Goal: Task Accomplishment & Management: Manage account settings

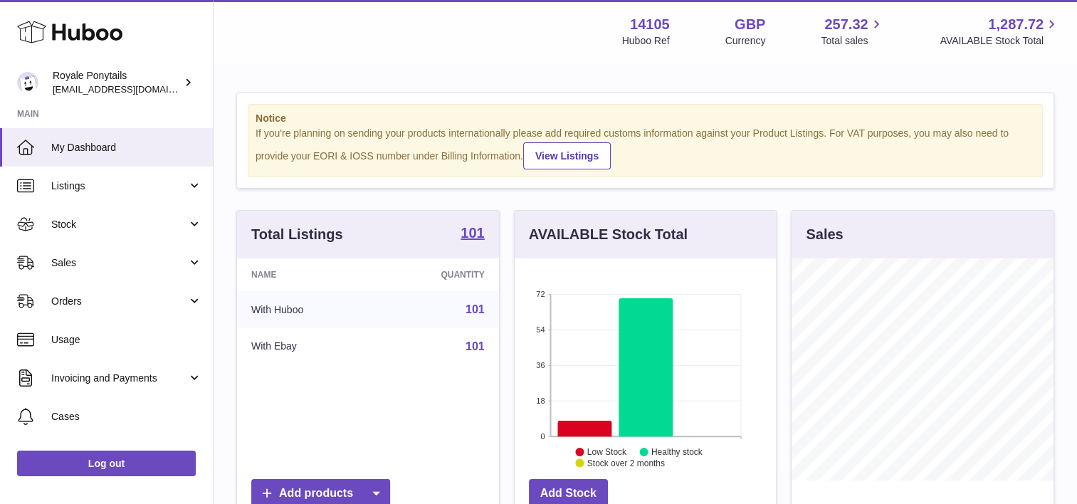
scroll to position [222, 262]
click at [275, 335] on td "With Ebay" at bounding box center [306, 346] width 138 height 37
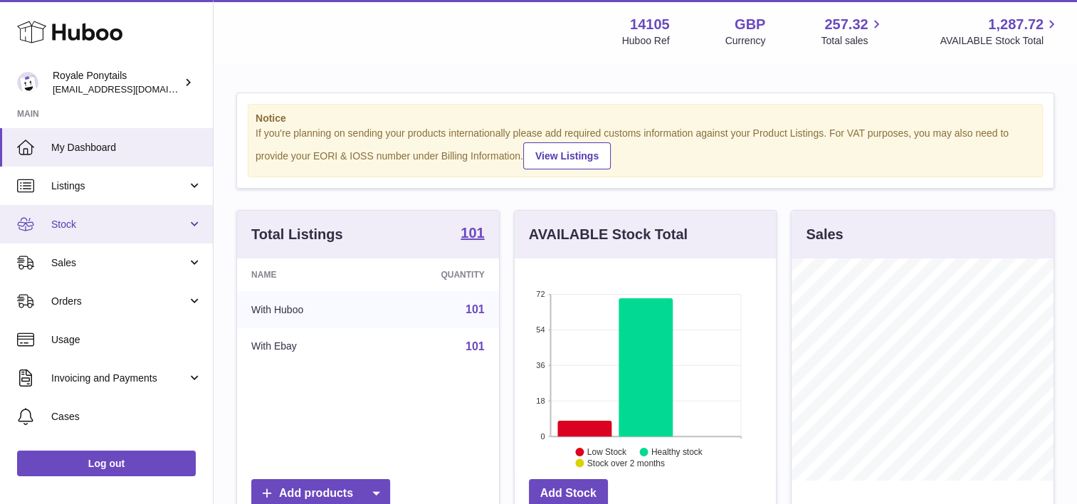
click at [111, 226] on span "Stock" at bounding box center [119, 225] width 136 height 14
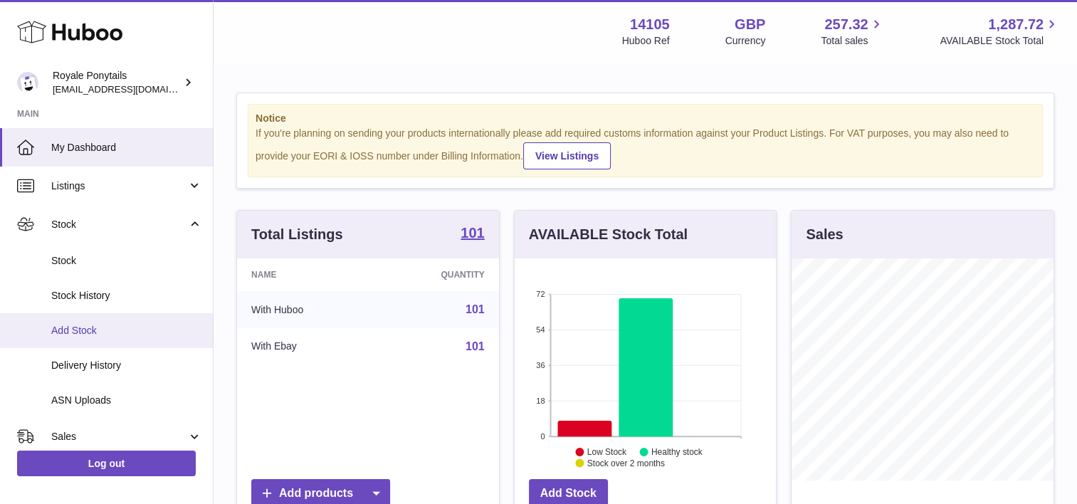
click at [87, 329] on span "Add Stock" at bounding box center [126, 331] width 151 height 14
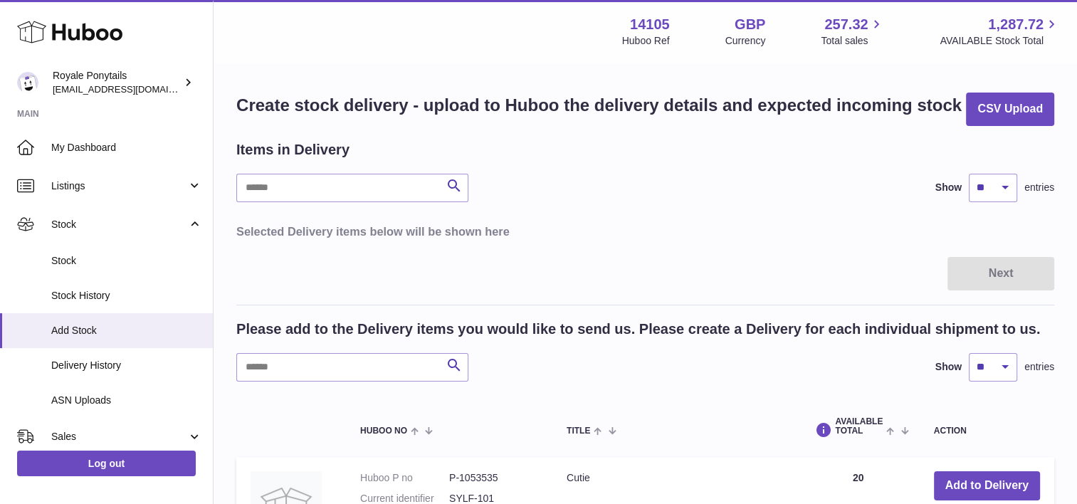
scroll to position [57, 0]
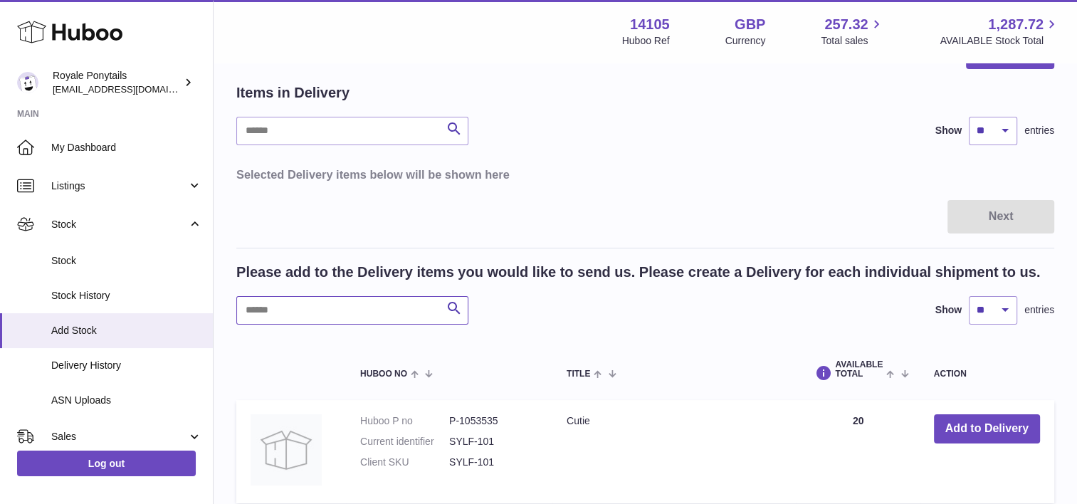
click at [356, 307] on input "text" at bounding box center [352, 310] width 232 height 28
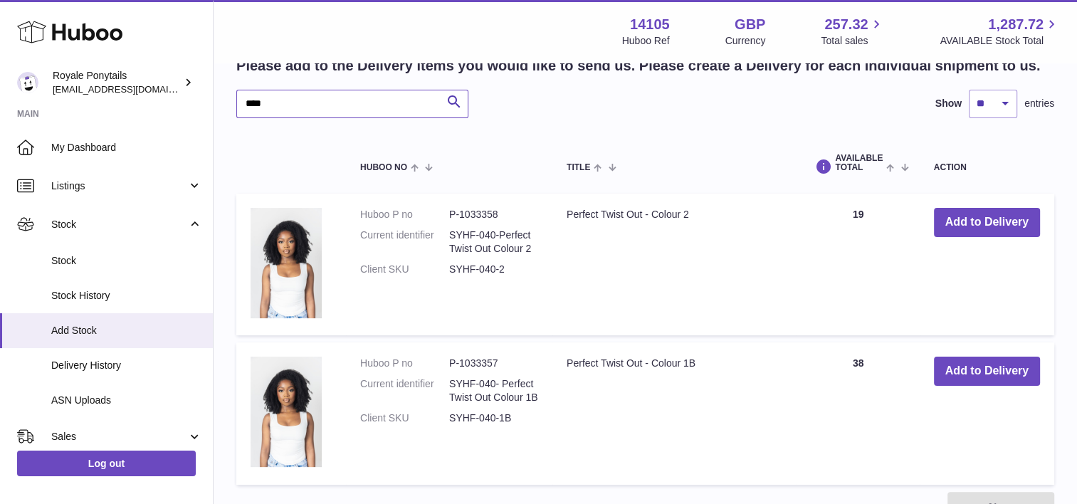
scroll to position [279, 0]
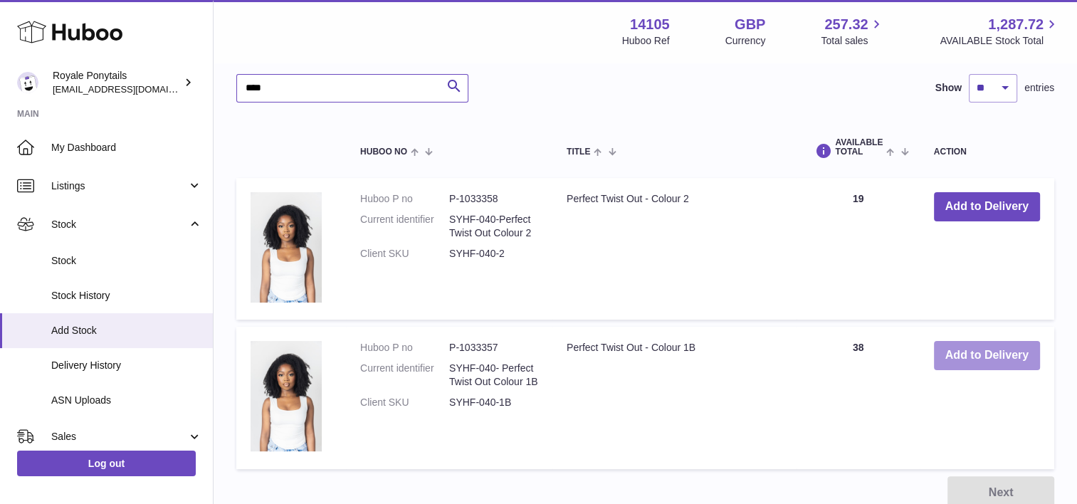
type input "****"
click at [963, 354] on button "Add to Delivery" at bounding box center [987, 355] width 106 height 29
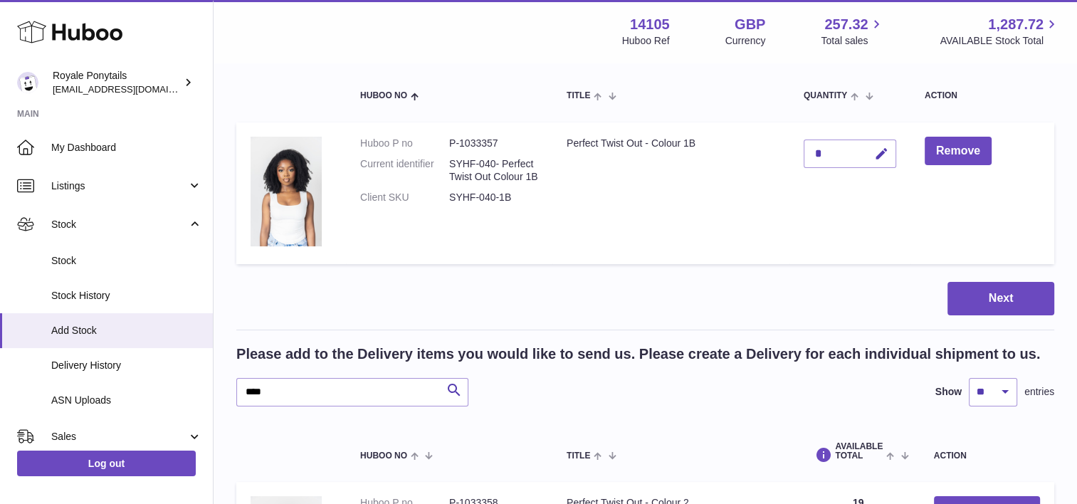
scroll to position [139, 0]
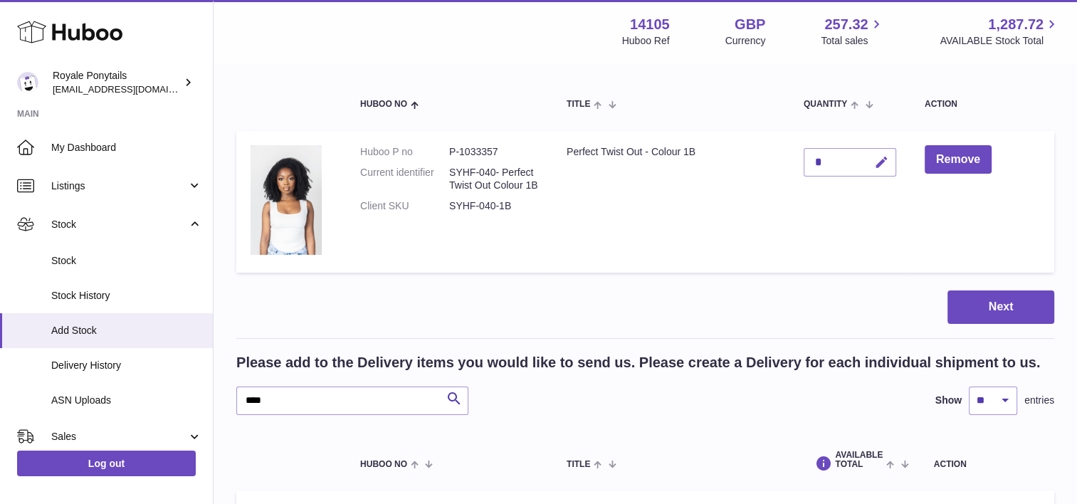
click at [881, 164] on icon "button" at bounding box center [881, 162] width 15 height 15
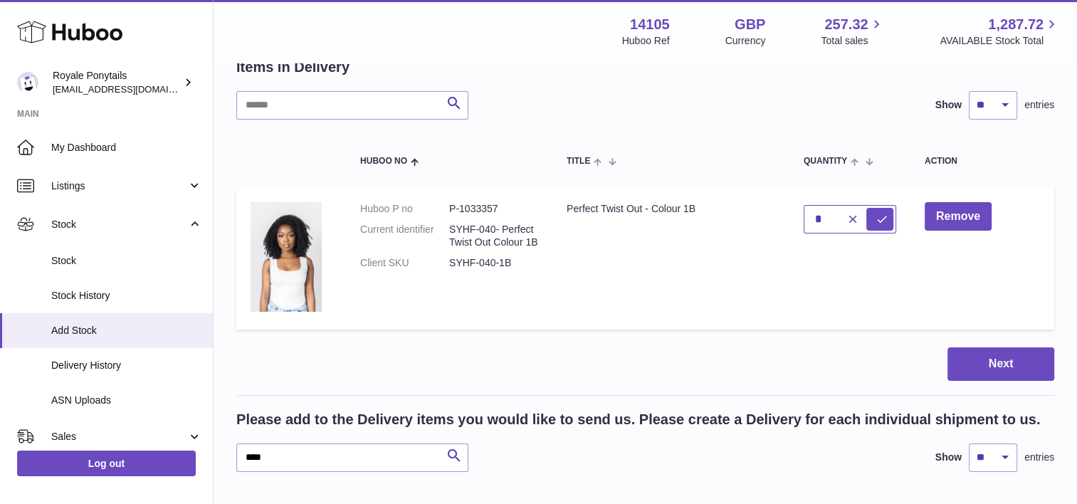
scroll to position [45, 0]
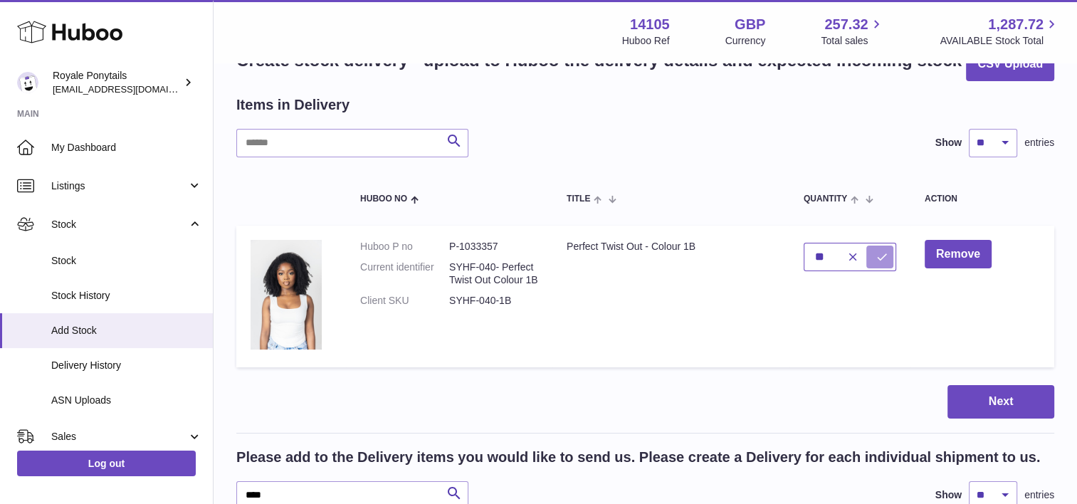
type input "**"
click at [885, 253] on icon "submit" at bounding box center [881, 256] width 13 height 13
click at [541, 393] on div "Next" at bounding box center [645, 401] width 818 height 33
click at [356, 146] on input "text" at bounding box center [352, 143] width 232 height 28
type input "*"
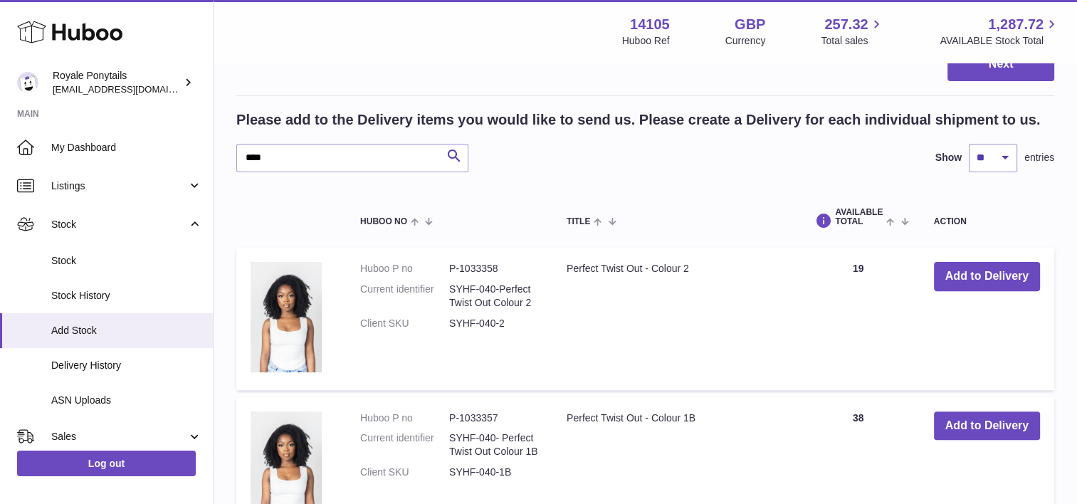
scroll to position [384, 0]
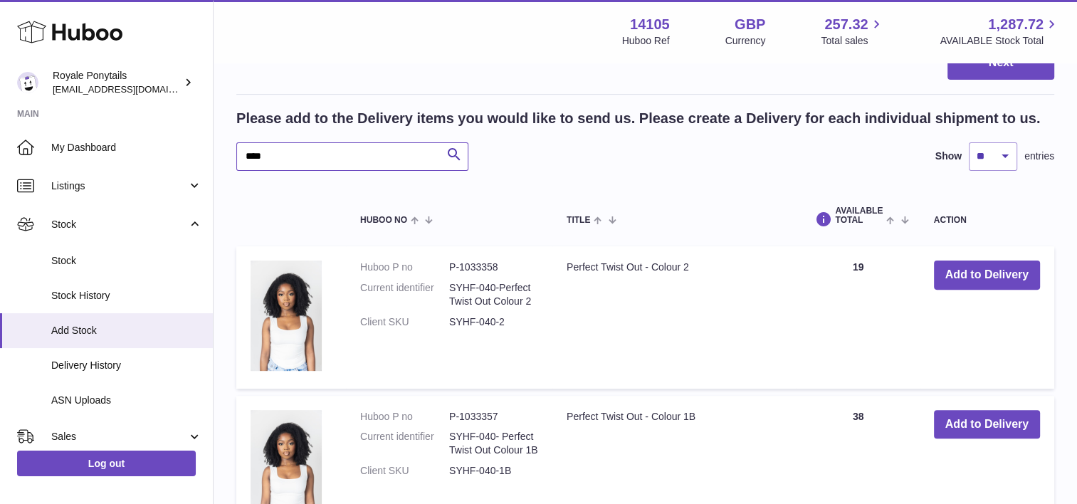
click at [340, 155] on input "****" at bounding box center [352, 156] width 232 height 28
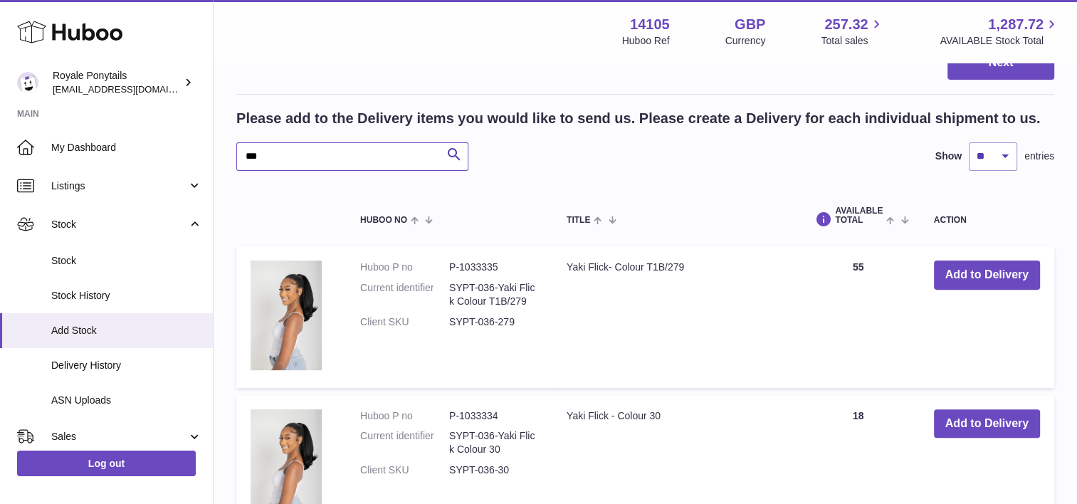
type input "***"
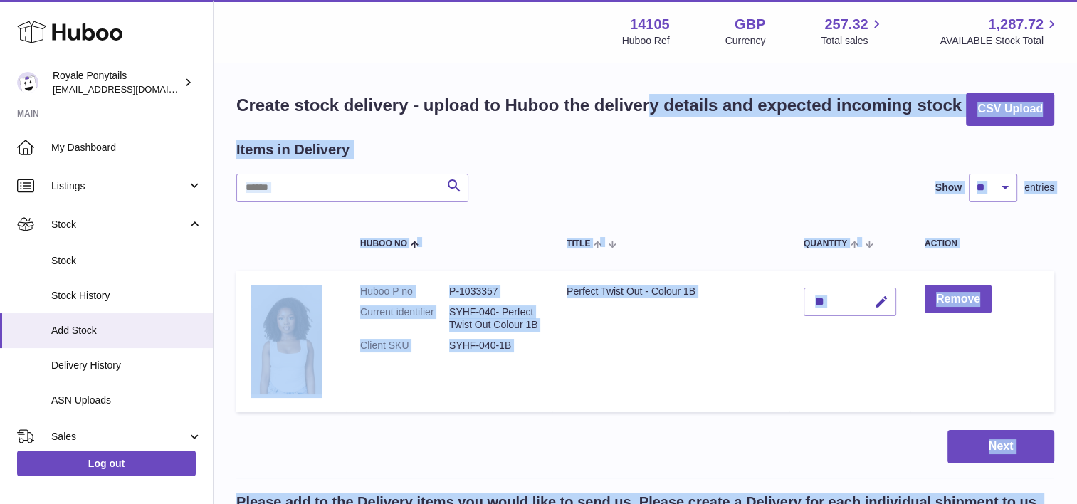
drag, startPoint x: 532, startPoint y: 353, endPoint x: 647, endPoint y: -74, distance: 442.2
click at [647, 0] on html ".st0{fill:#141414;}" at bounding box center [538, 252] width 1077 height 504
click at [499, 159] on div "Items in Delivery Search Show ** ** ** *** entries Huboo no Title Quantity Acti…" at bounding box center [645, 279] width 818 height 279
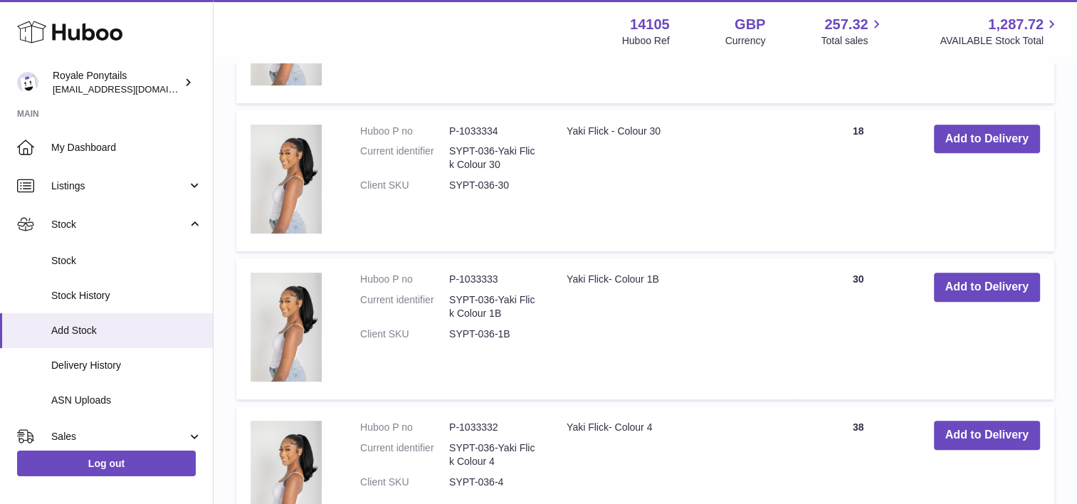
scroll to position [666, 0]
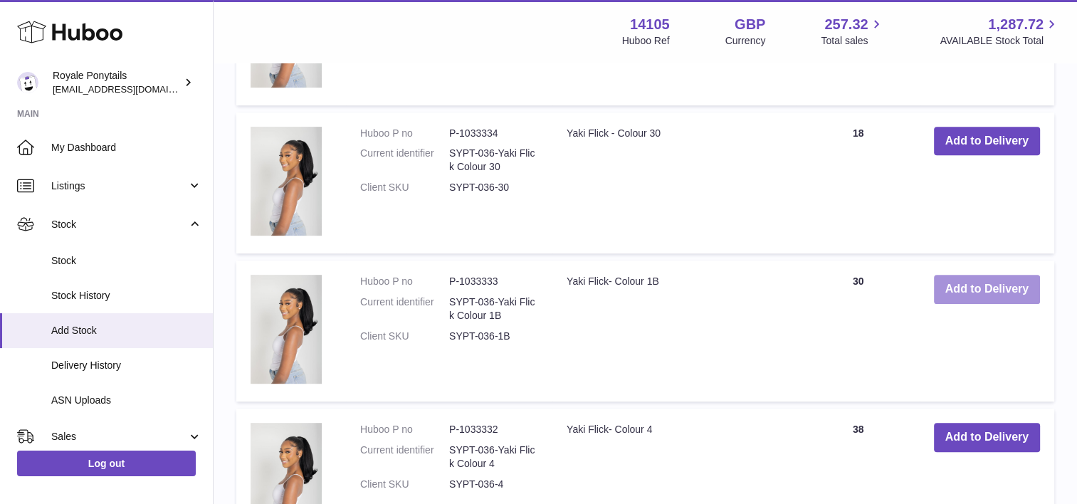
click at [990, 281] on button "Add to Delivery" at bounding box center [987, 289] width 106 height 29
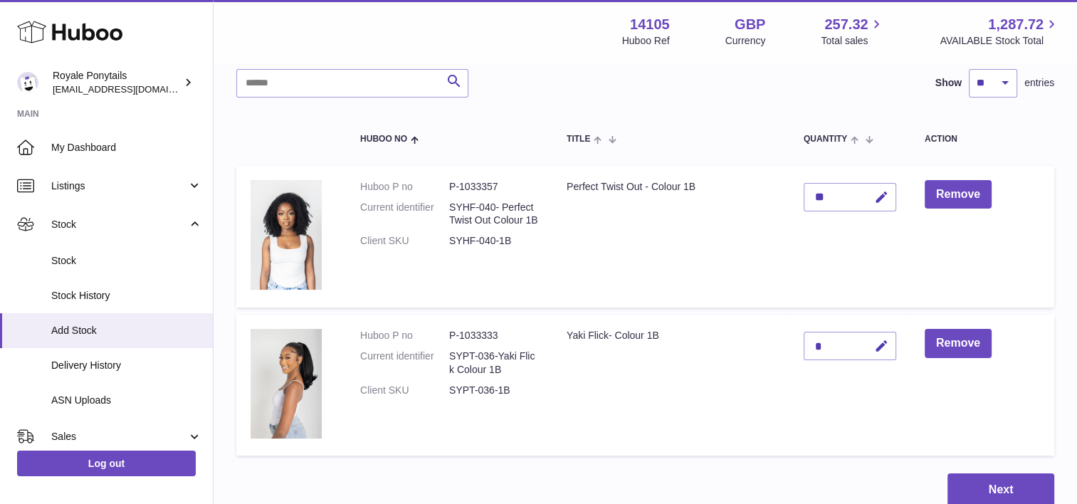
scroll to position [104, 0]
click at [876, 344] on icon "button" at bounding box center [881, 346] width 15 height 15
type input "***"
click at [877, 354] on button "submit" at bounding box center [879, 346] width 27 height 23
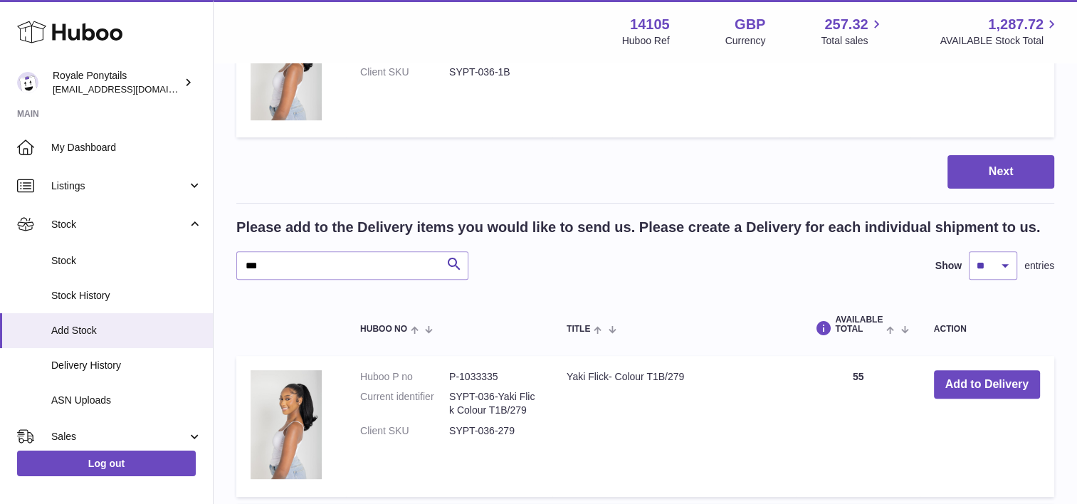
scroll to position [445, 0]
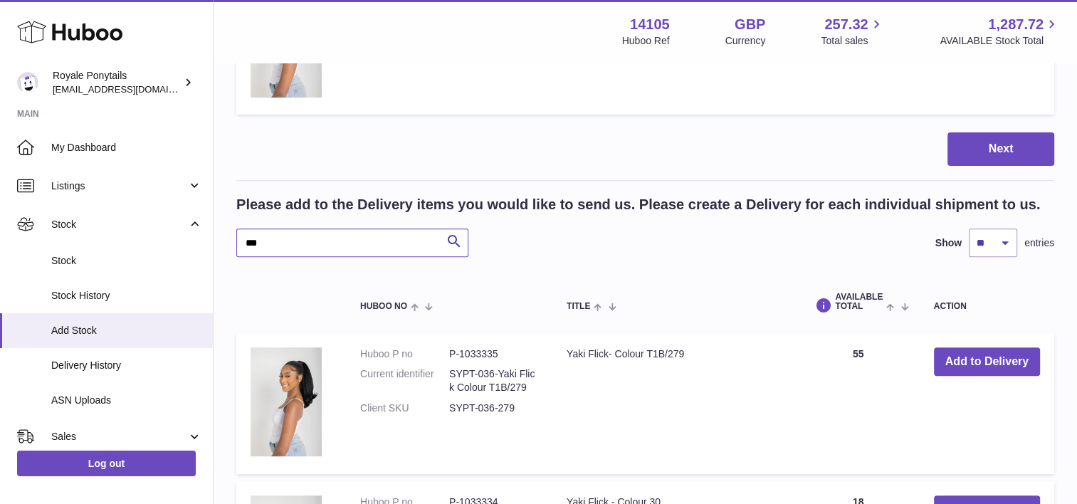
click at [313, 231] on input "***" at bounding box center [352, 242] width 232 height 28
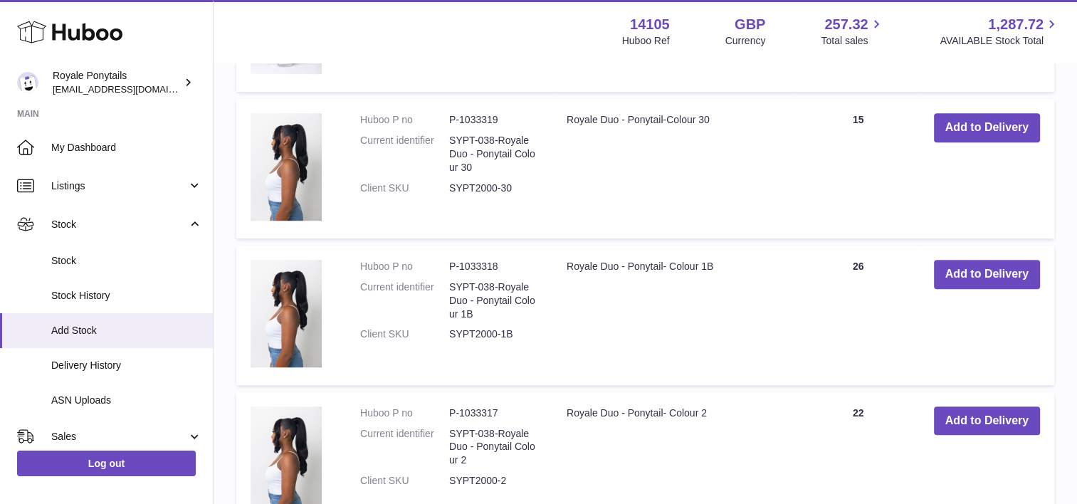
scroll to position [932, 0]
type input "***"
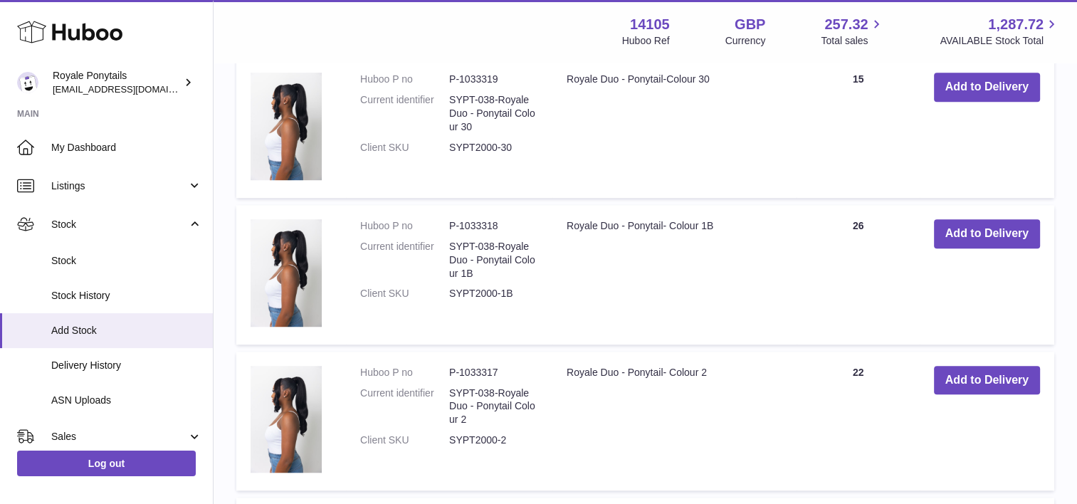
scroll to position [973, 0]
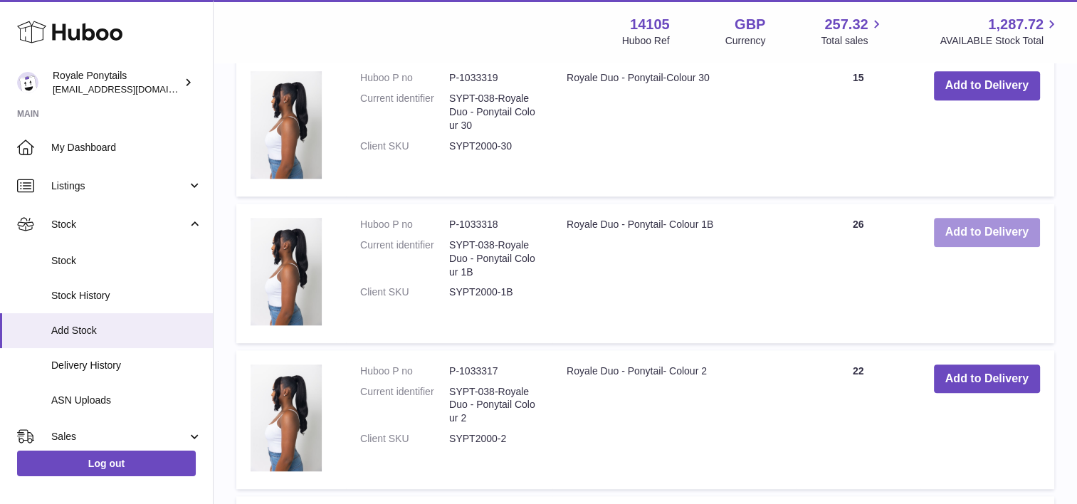
click at [951, 229] on button "Add to Delivery" at bounding box center [987, 232] width 106 height 29
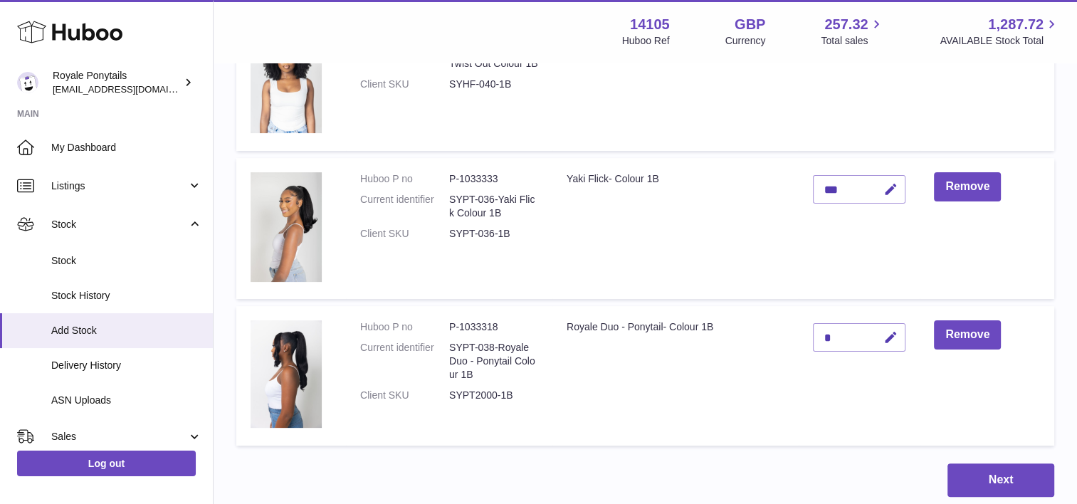
scroll to position [262, 0]
click at [881, 337] on button "button" at bounding box center [888, 336] width 33 height 29
type input "***"
click at [888, 342] on icon "submit" at bounding box center [890, 336] width 13 height 13
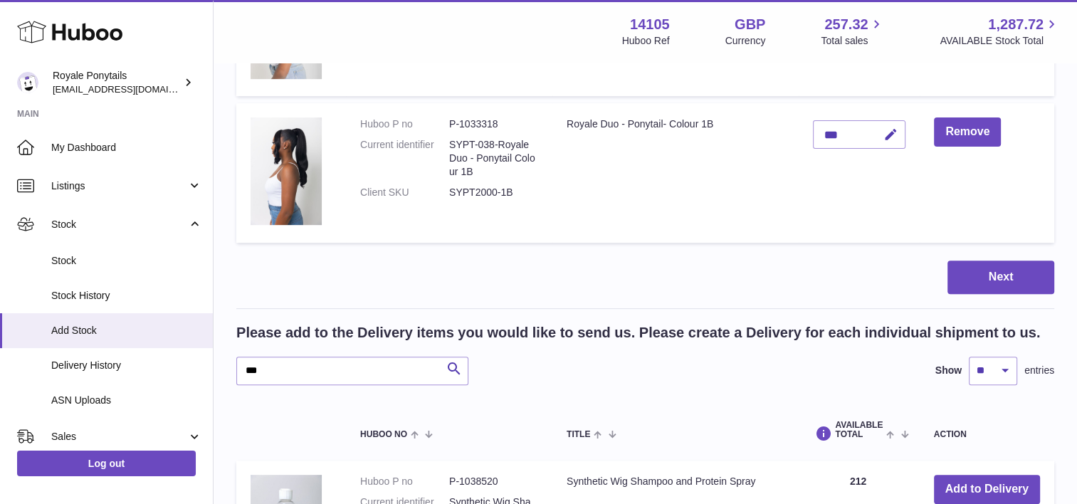
scroll to position [466, 0]
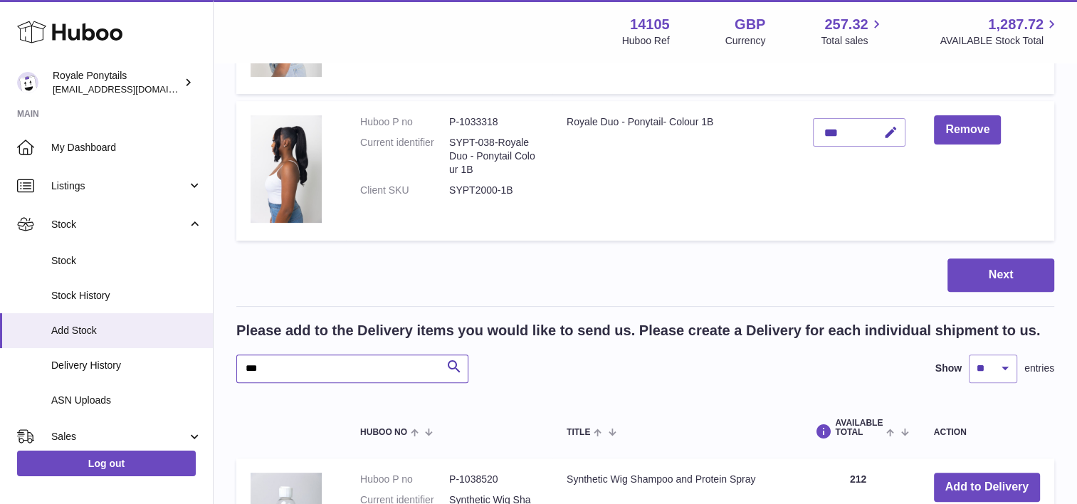
click at [346, 359] on input "***" at bounding box center [352, 368] width 232 height 28
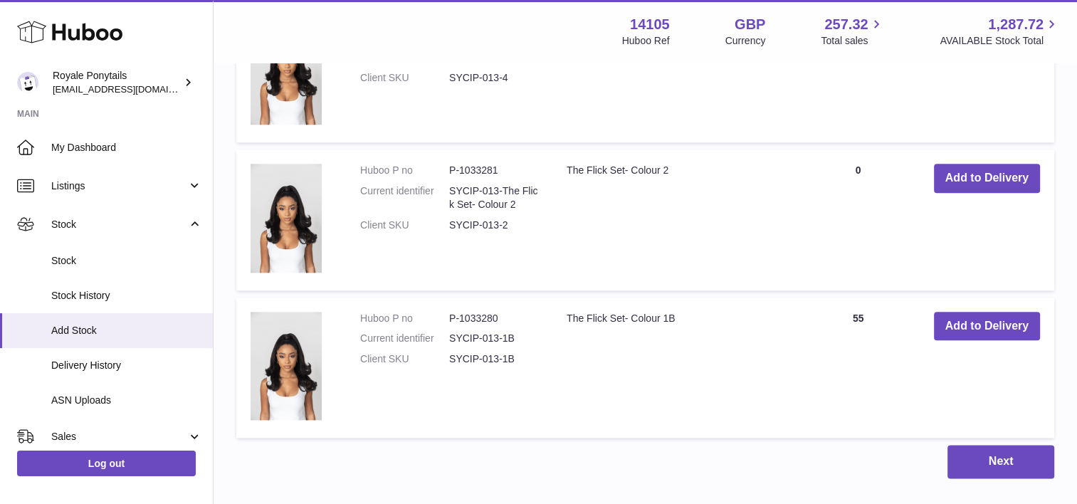
scroll to position [1645, 0]
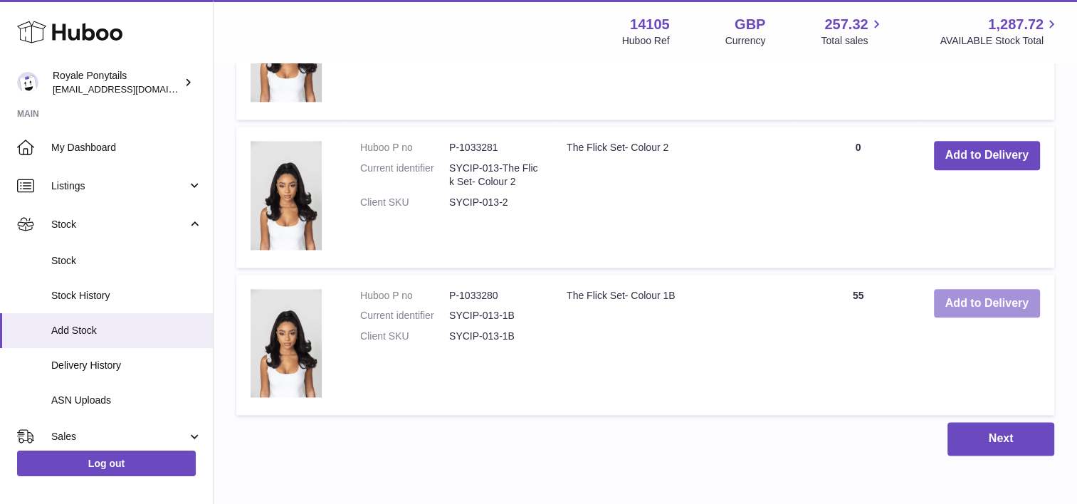
type input "***"
click at [991, 296] on button "Add to Delivery" at bounding box center [987, 303] width 106 height 29
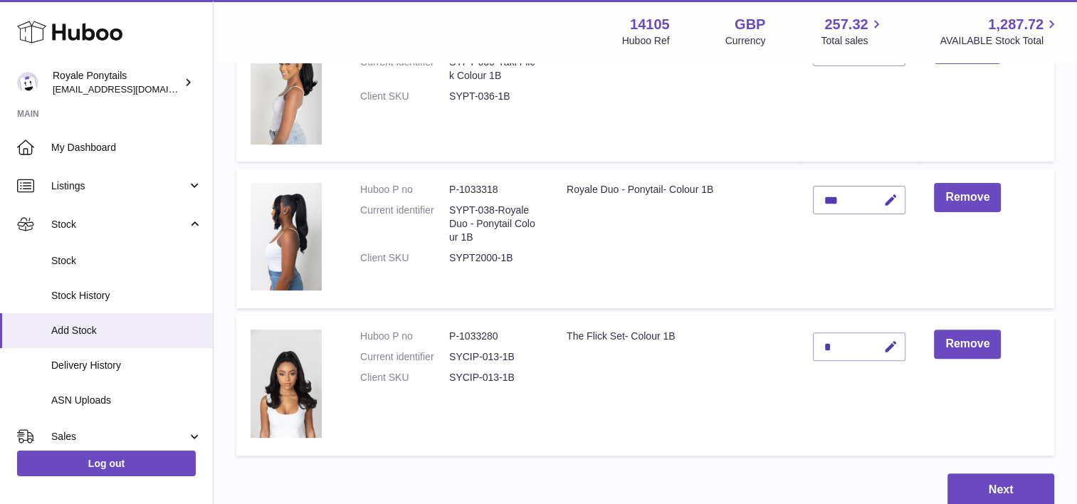
scroll to position [549, 0]
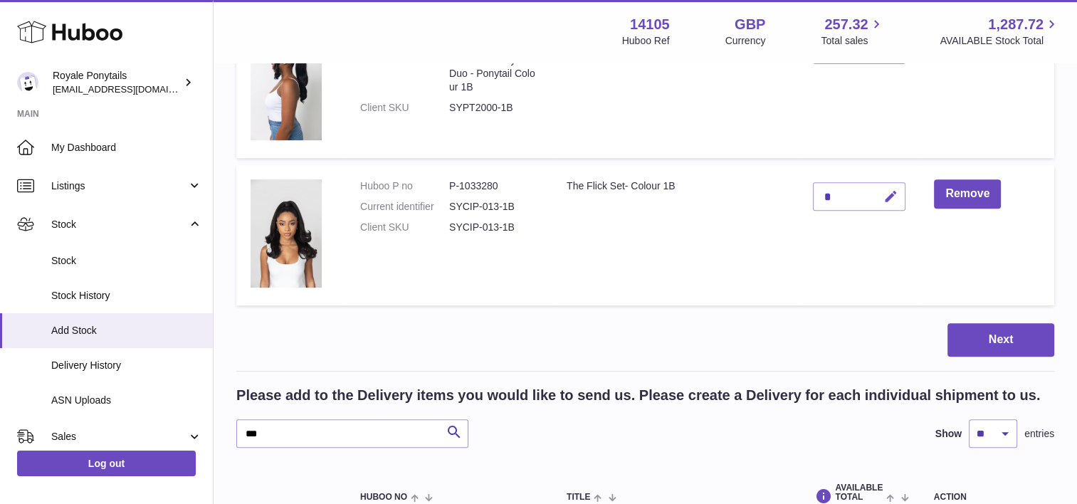
click at [892, 199] on icon "button" at bounding box center [890, 196] width 15 height 15
type input "***"
click at [891, 194] on icon "submit" at bounding box center [890, 196] width 13 height 13
click at [314, 424] on input "***" at bounding box center [352, 433] width 232 height 28
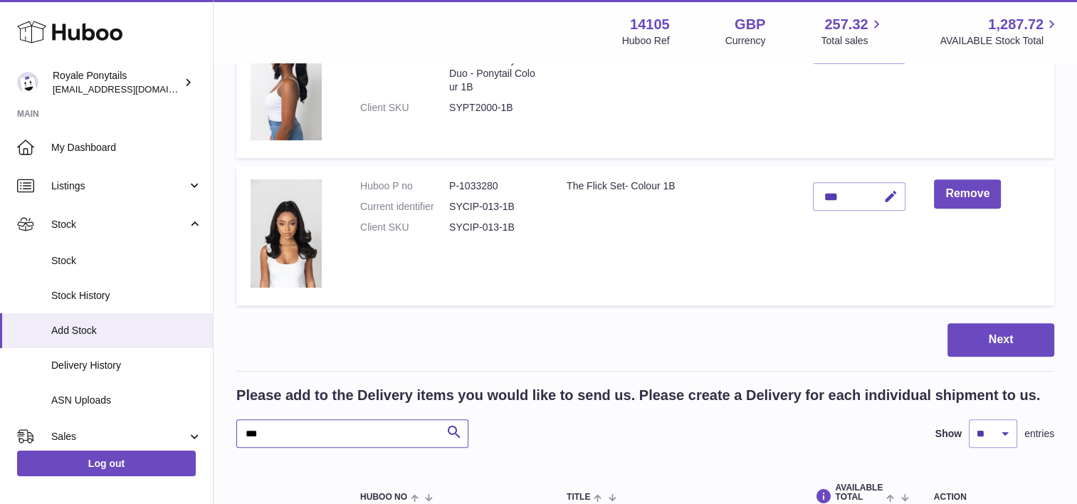
click at [314, 424] on input "***" at bounding box center [352, 433] width 232 height 28
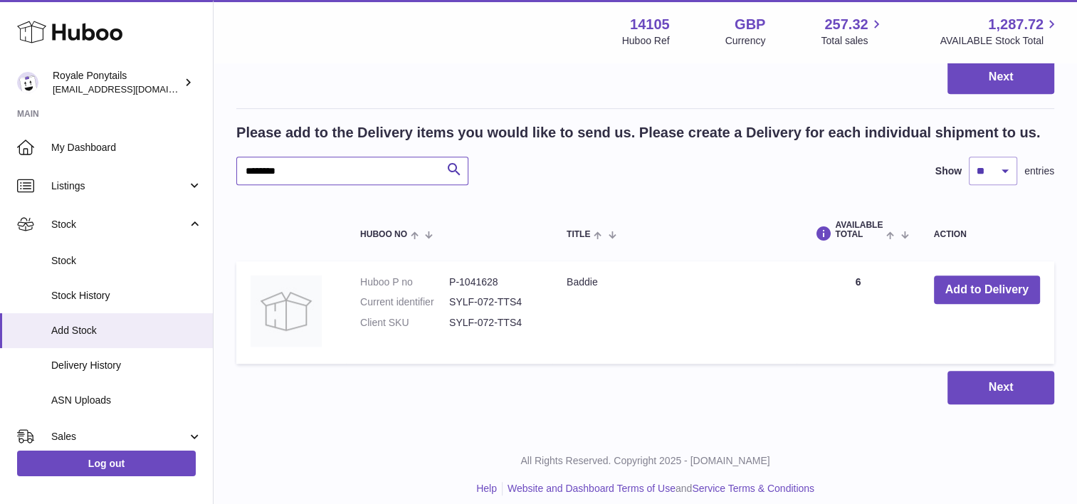
scroll to position [823, 0]
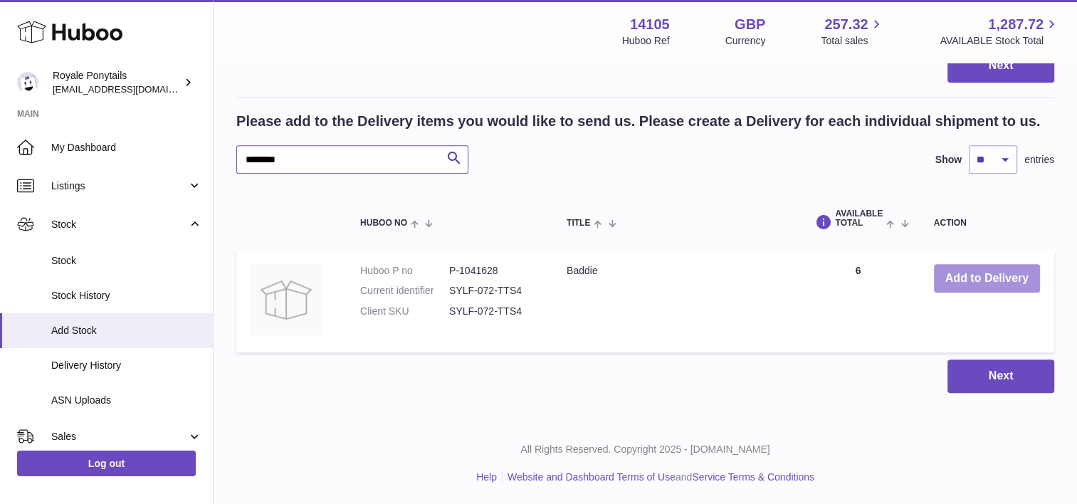
type input "********"
click at [996, 273] on button "Add to Delivery" at bounding box center [987, 278] width 106 height 29
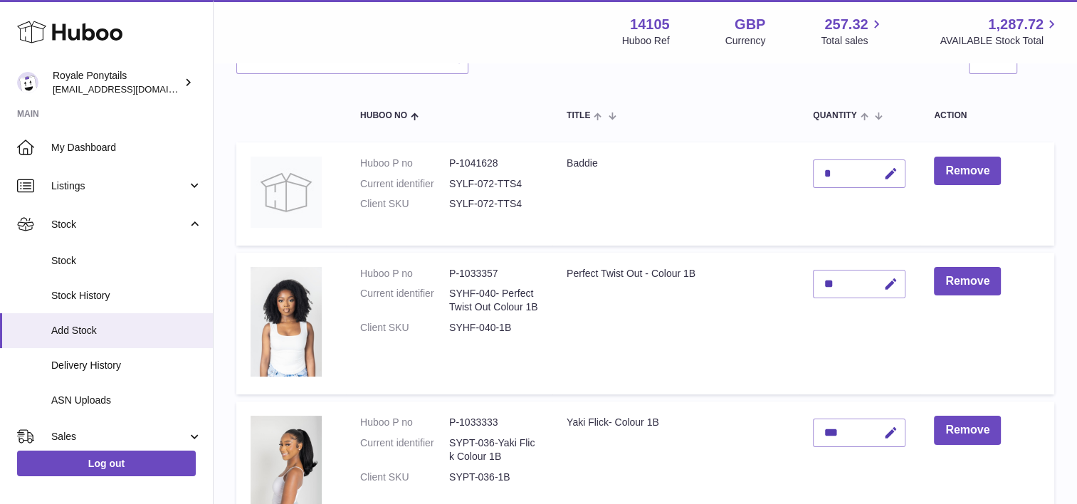
scroll to position [0, 0]
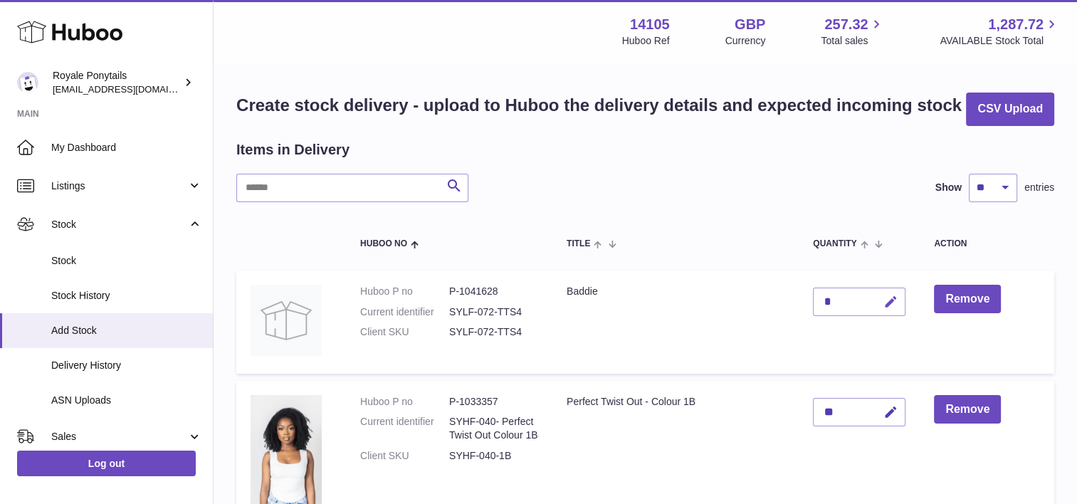
click at [887, 295] on icon "button" at bounding box center [890, 302] width 15 height 15
type input "**"
click at [892, 302] on icon "submit" at bounding box center [890, 301] width 13 height 13
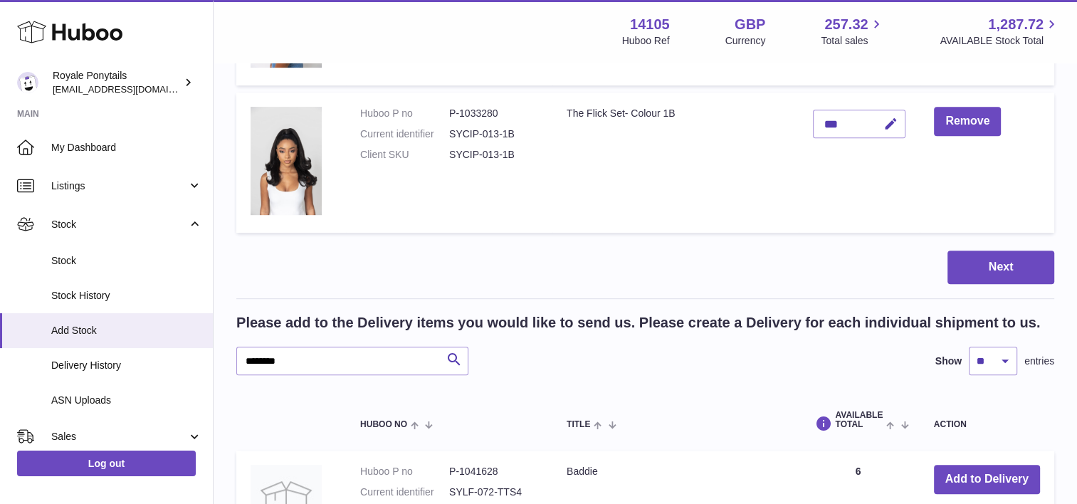
scroll to position [790, 0]
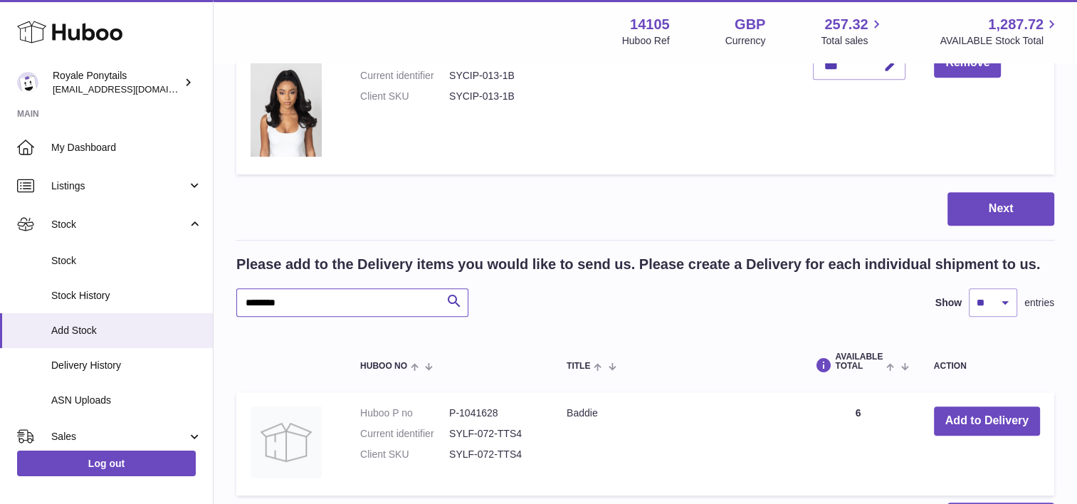
click at [300, 302] on input "********" at bounding box center [352, 302] width 232 height 28
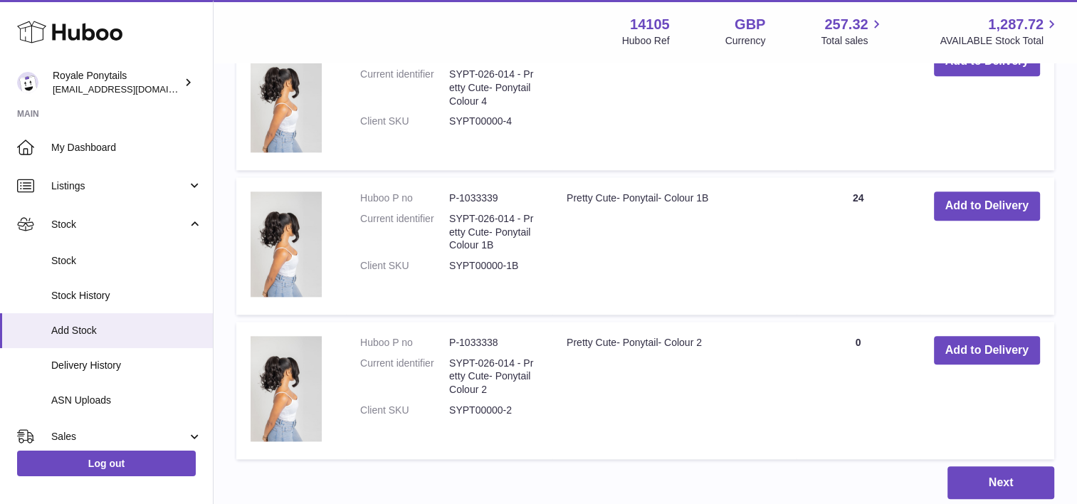
scroll to position [1508, 0]
type input "**********"
click at [1008, 205] on button "Add to Delivery" at bounding box center [987, 205] width 106 height 29
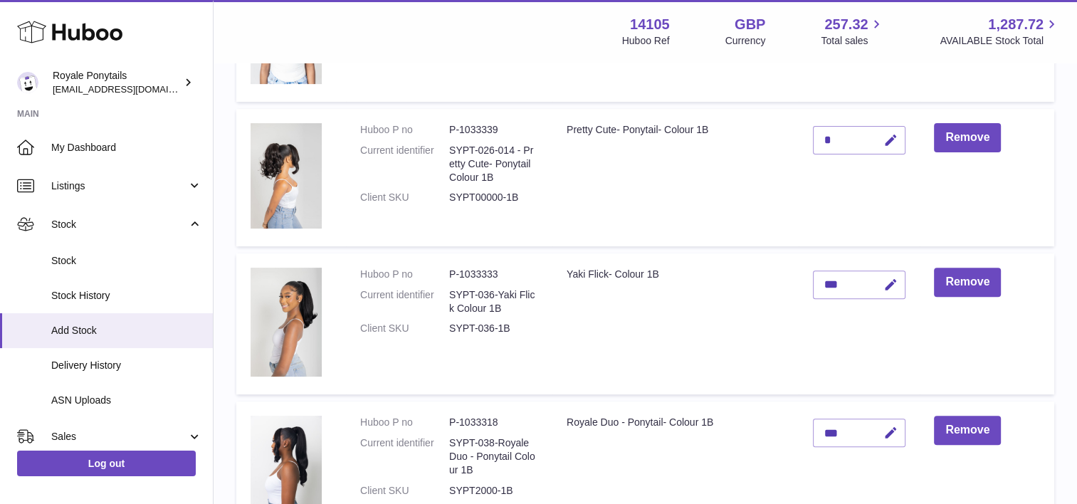
scroll to position [148, 0]
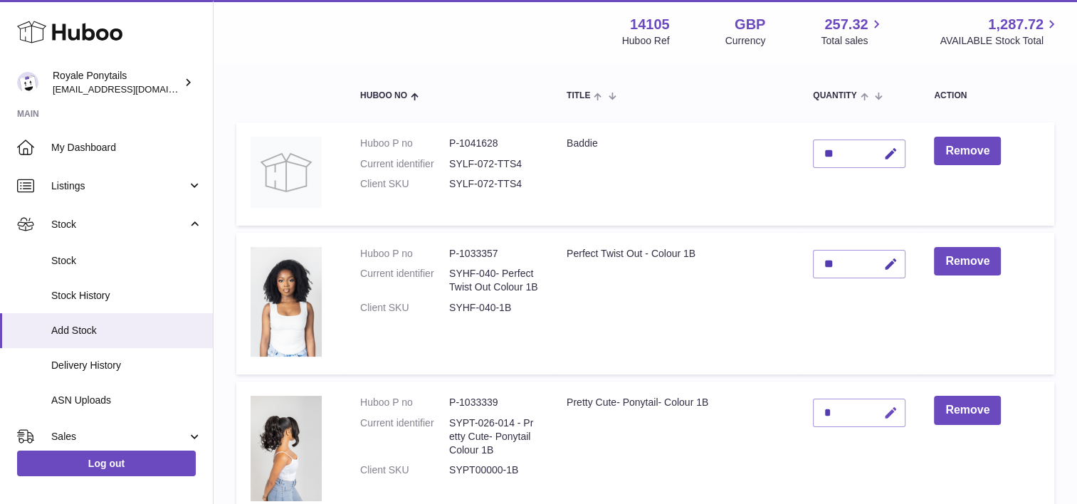
click at [890, 411] on icon "button" at bounding box center [890, 413] width 15 height 15
type input "**"
click at [894, 406] on icon "submit" at bounding box center [890, 412] width 13 height 13
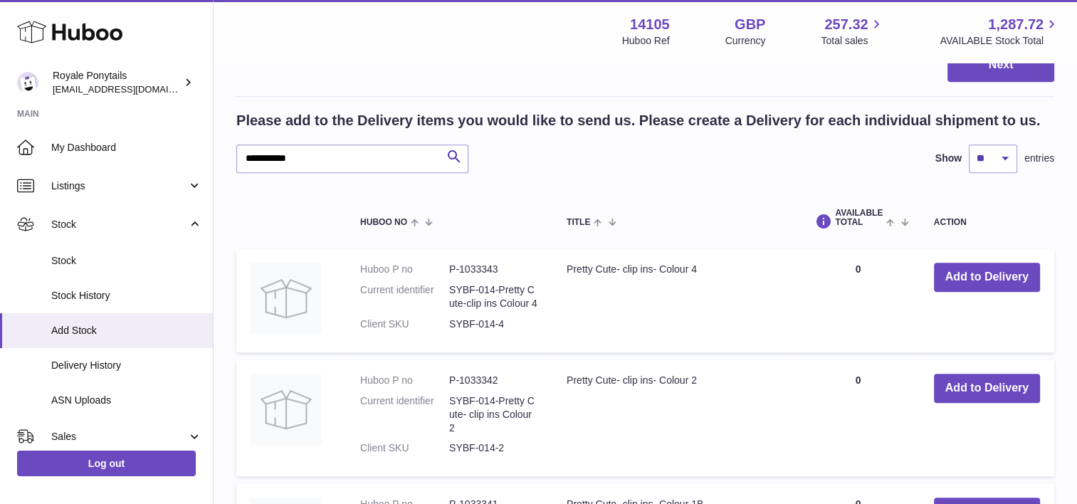
scroll to position [1054, 0]
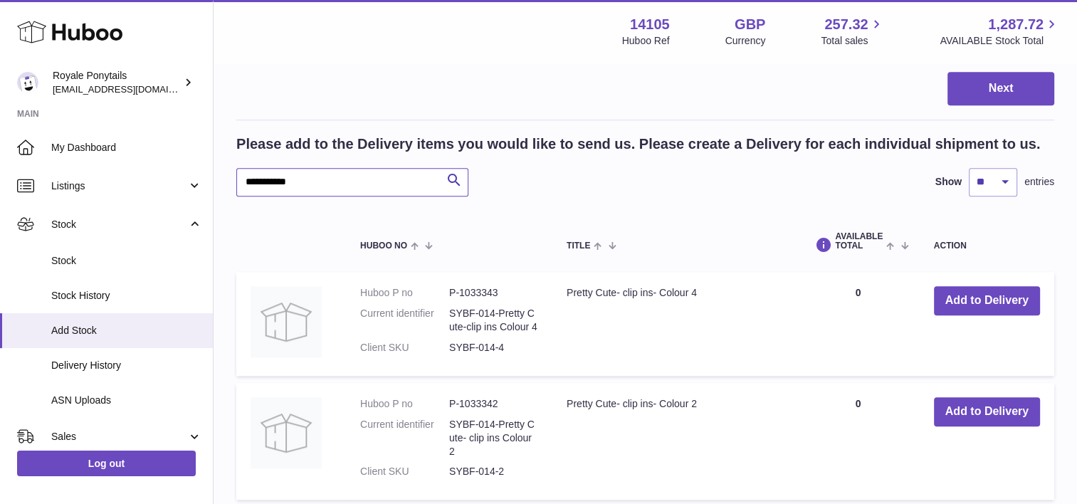
click at [320, 189] on input "**********" at bounding box center [352, 182] width 232 height 28
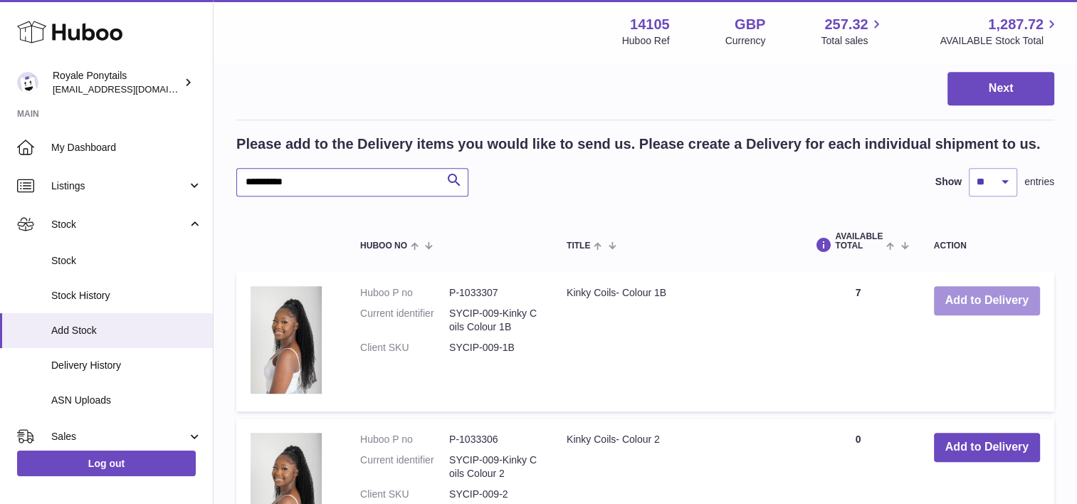
type input "**********"
click at [1004, 310] on button "Add to Delivery" at bounding box center [987, 300] width 106 height 29
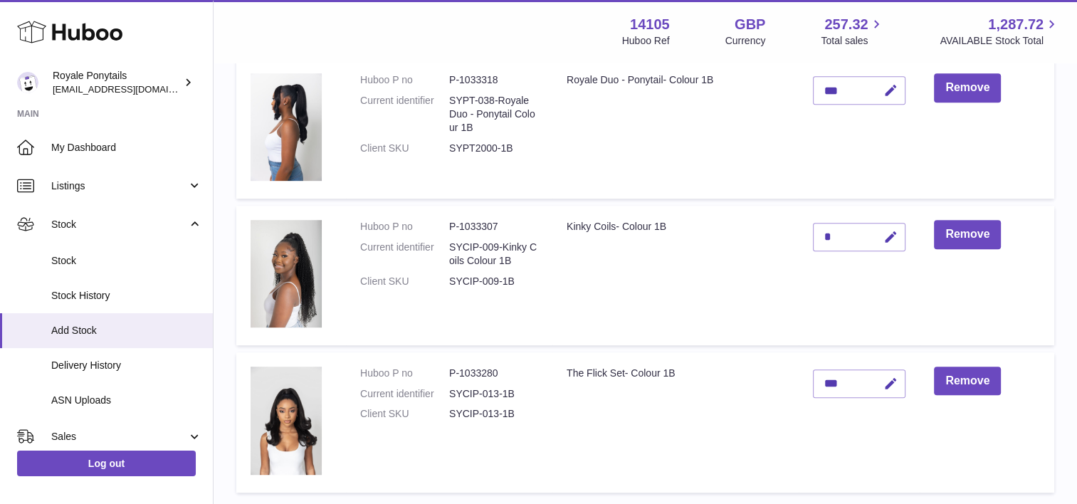
scroll to position [764, 0]
click at [897, 233] on icon "button" at bounding box center [890, 235] width 15 height 15
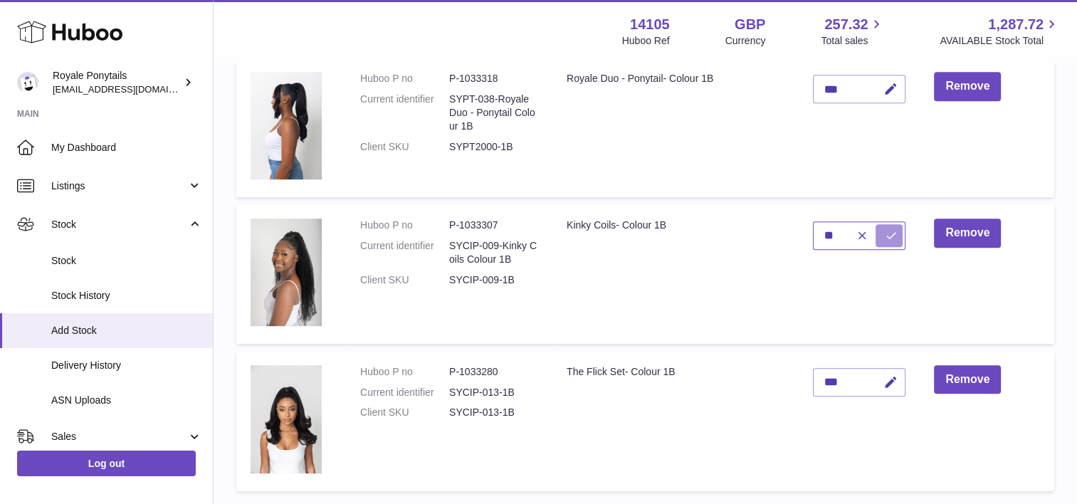
type input "**"
click at [897, 237] on icon "submit" at bounding box center [890, 235] width 13 height 13
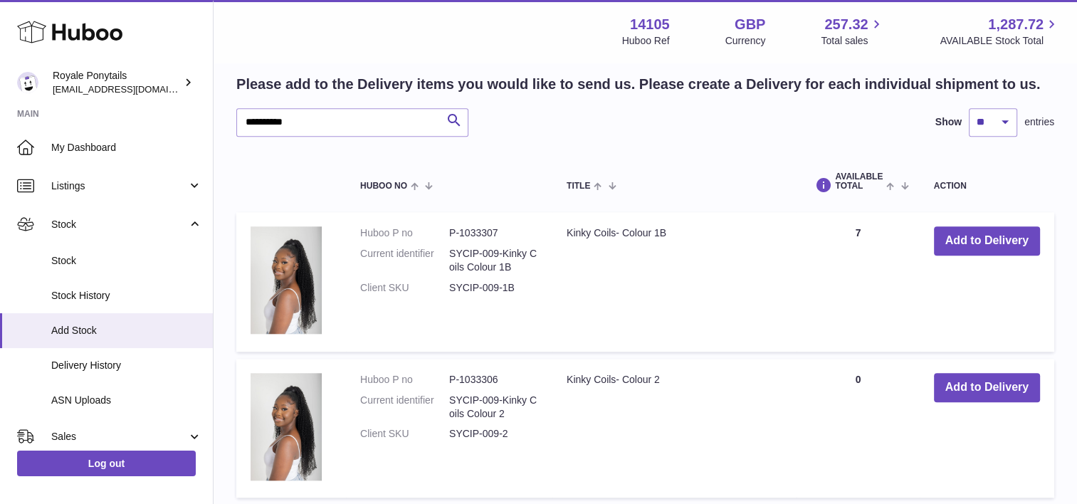
scroll to position [1261, 0]
click at [975, 395] on button "Add to Delivery" at bounding box center [987, 387] width 106 height 29
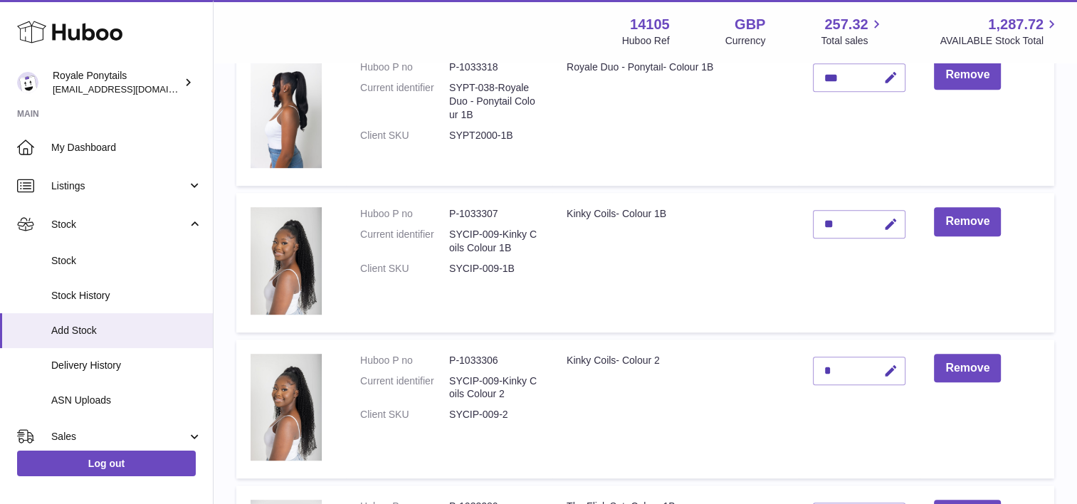
scroll to position [779, 0]
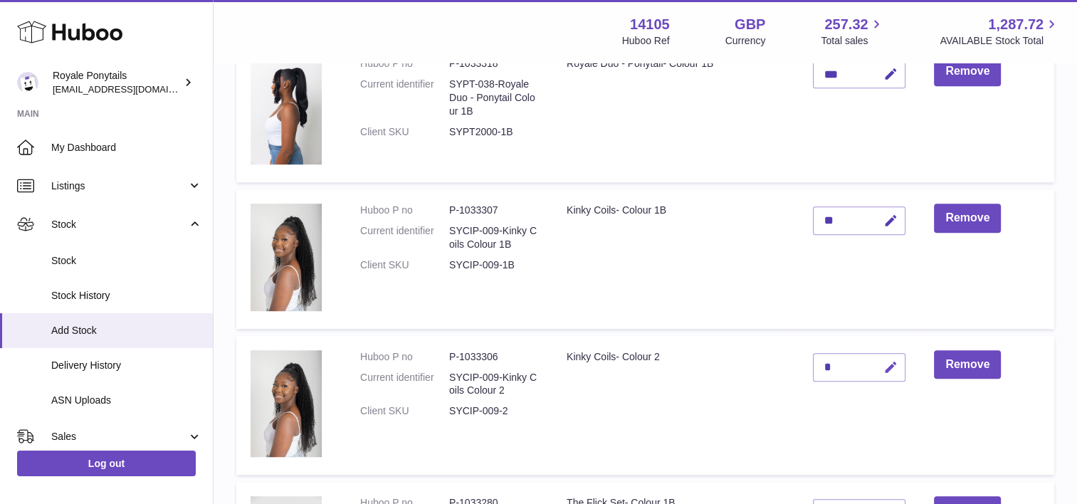
click at [893, 364] on icon "button" at bounding box center [890, 367] width 15 height 15
type input "**"
click at [893, 364] on icon "submit" at bounding box center [890, 367] width 13 height 13
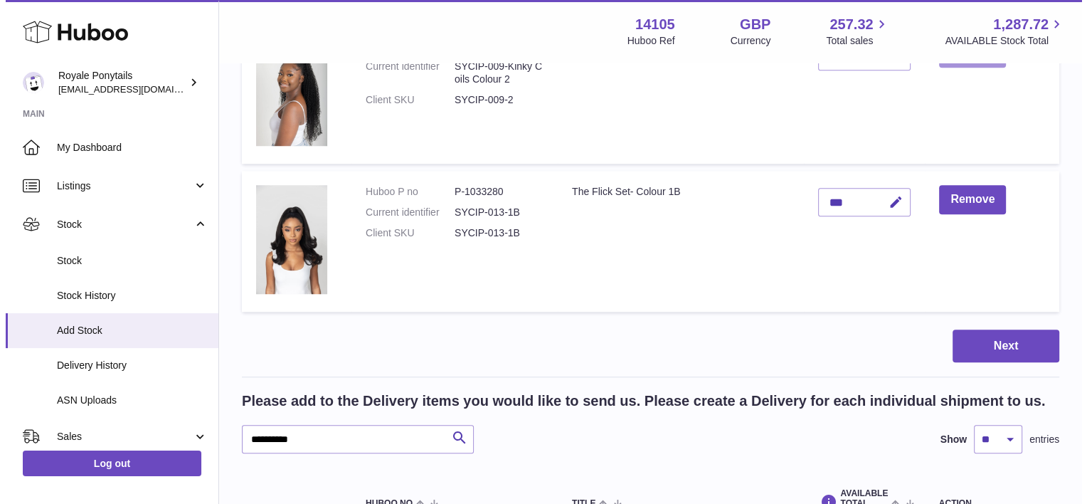
scroll to position [1093, 0]
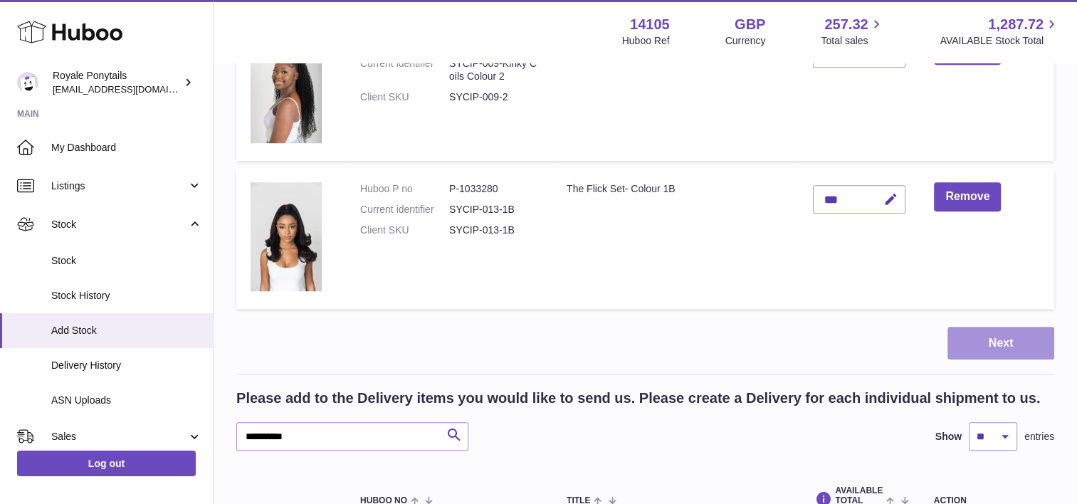
click at [993, 336] on button "Next" at bounding box center [1000, 343] width 107 height 33
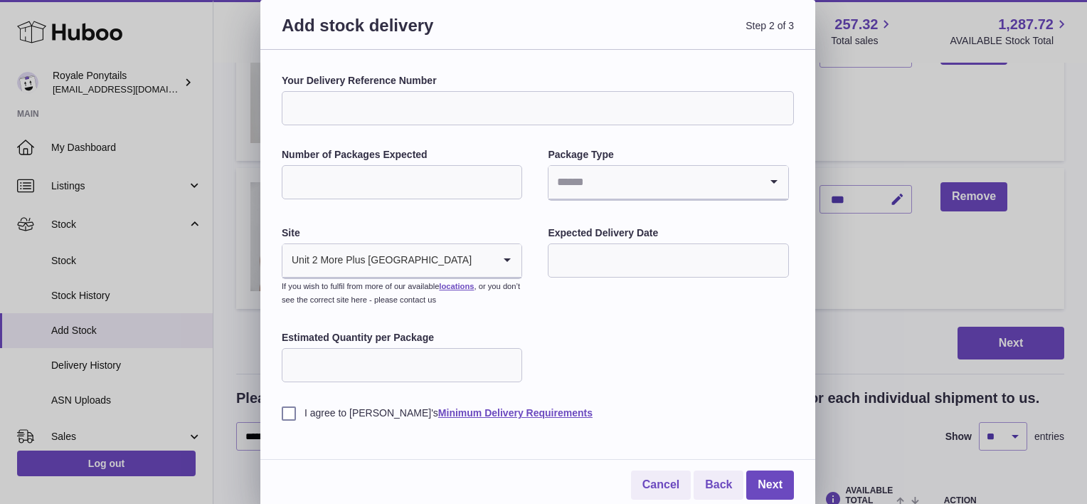
click at [431, 109] on input "Your Delivery Reference Number" at bounding box center [538, 108] width 512 height 34
type input "**********"
click at [410, 156] on label "Number of Packages Expected" at bounding box center [402, 155] width 240 height 14
click at [410, 165] on input "Number of Packages Expected" at bounding box center [402, 182] width 240 height 34
type input "*"
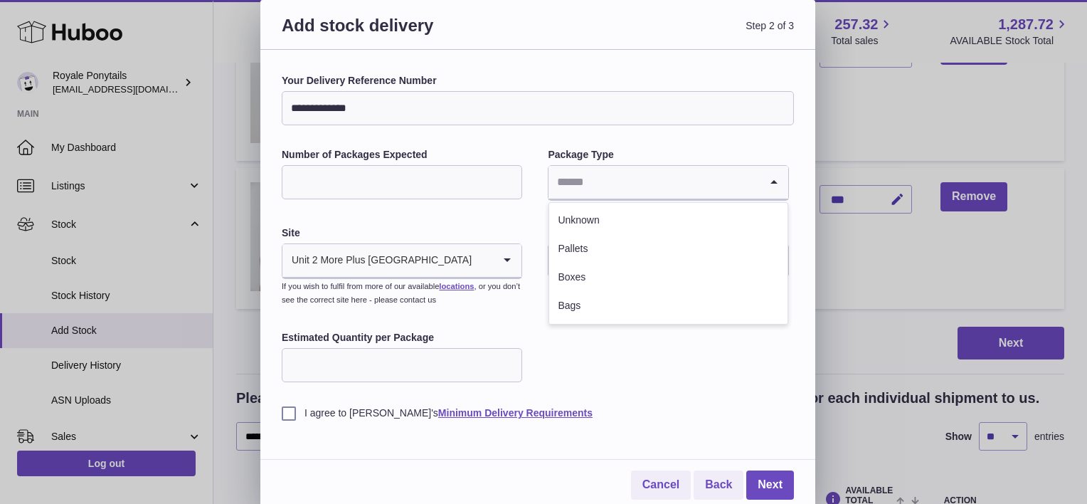
click at [596, 181] on input "Search for option" at bounding box center [654, 182] width 211 height 33
click at [571, 281] on li "Boxes" at bounding box center [668, 277] width 238 height 28
click at [561, 264] on input "text" at bounding box center [668, 260] width 240 height 34
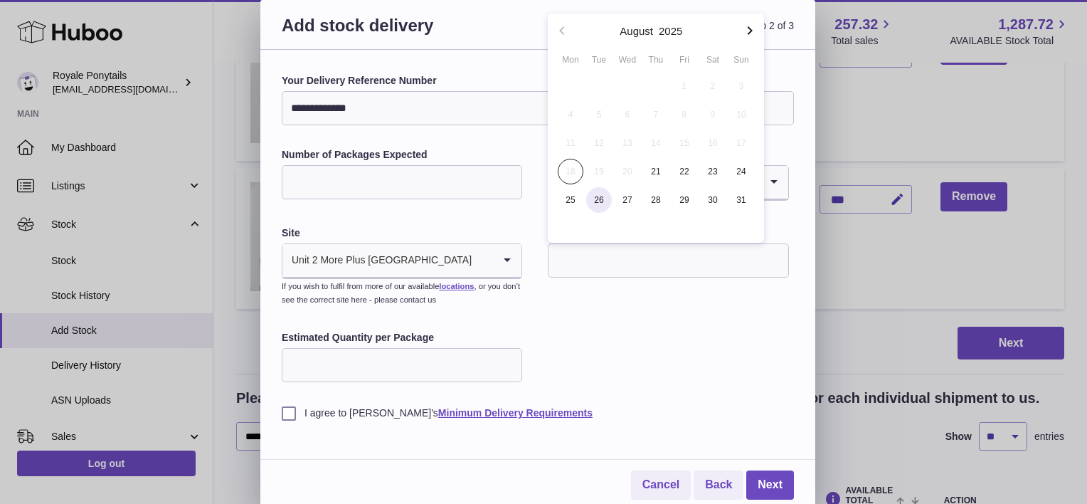
click at [598, 201] on span "26" at bounding box center [599, 200] width 26 height 26
type input "**********"
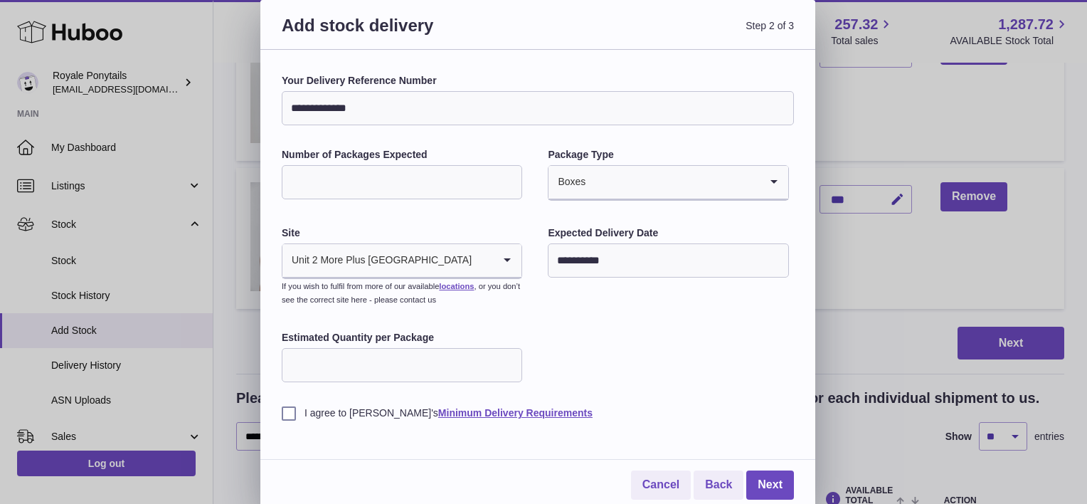
click at [411, 373] on input "Estimated Quantity per Package" at bounding box center [402, 365] width 240 height 34
type input "**"
click at [290, 416] on label "I agree to Huboo's Minimum Delivery Requirements" at bounding box center [538, 413] width 512 height 14
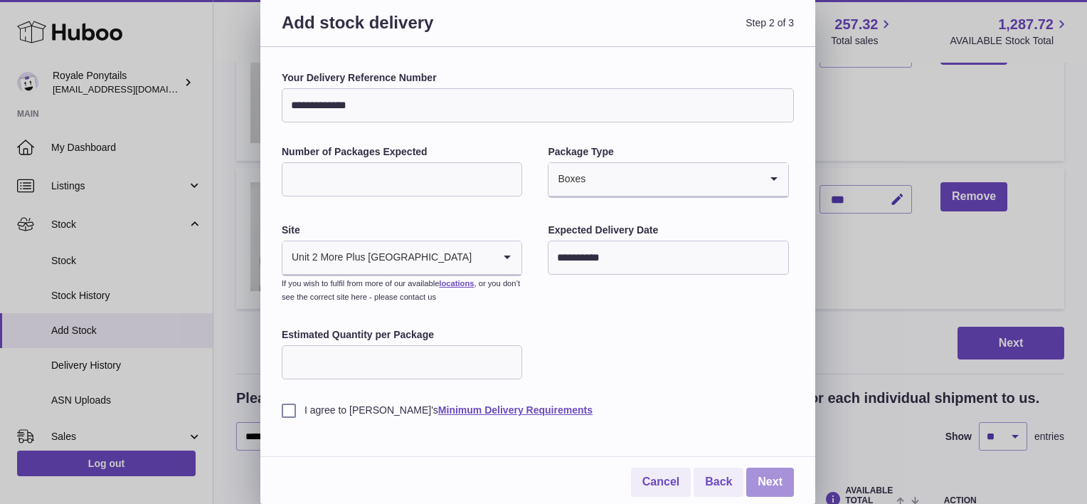
click at [774, 478] on link "Next" at bounding box center [770, 481] width 48 height 29
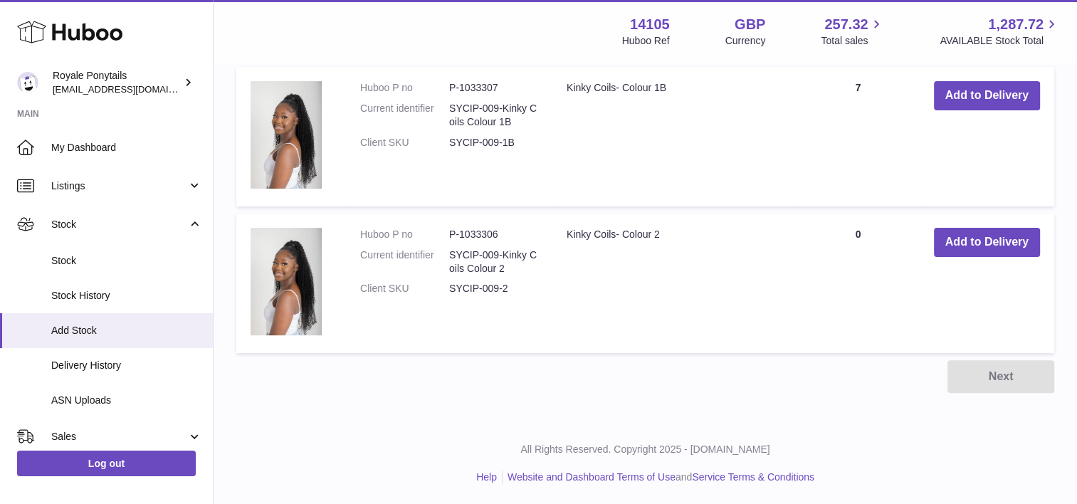
scroll to position [0, 0]
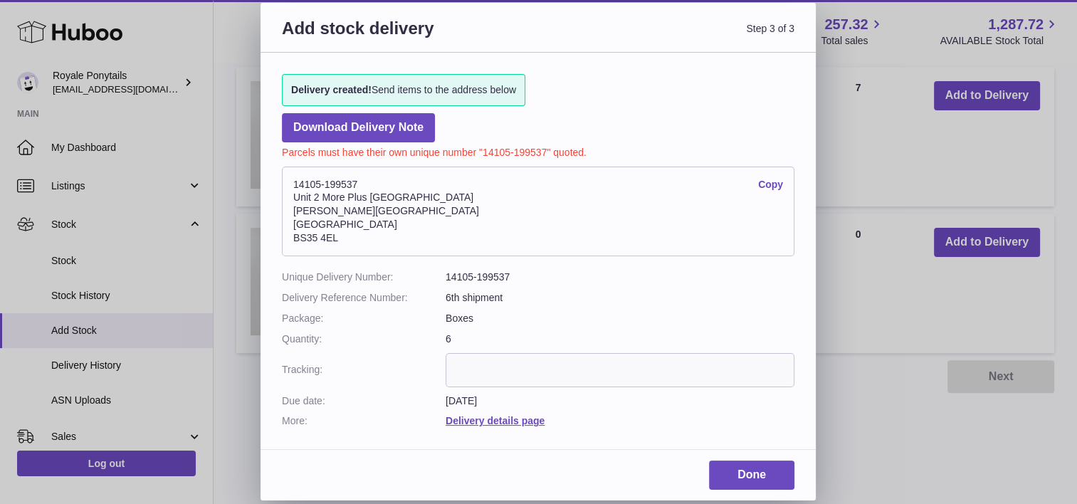
click at [377, 220] on address "14105-199537 Copy Unit 2 More Plus Central Park Hudson Ave Severn Beach BS35 4EL" at bounding box center [538, 211] width 512 height 90
click at [777, 176] on address "14105-199537 Copy Unit 2 More Plus Central Park Hudson Ave Severn Beach BS35 4EL" at bounding box center [538, 211] width 512 height 90
click at [776, 183] on link "Copy" at bounding box center [770, 185] width 25 height 14
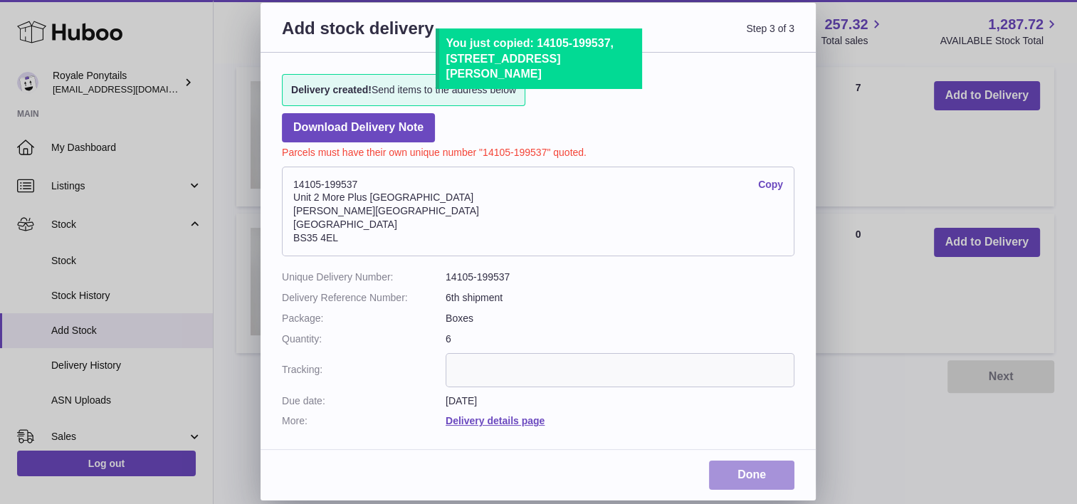
click at [748, 472] on link "Done" at bounding box center [751, 474] width 85 height 29
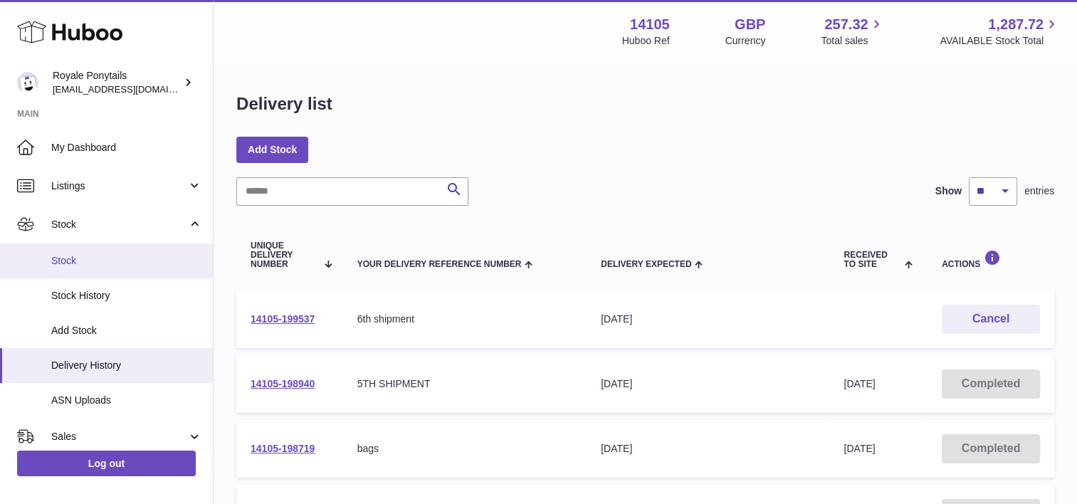
click at [72, 266] on span "Stock" at bounding box center [126, 261] width 151 height 14
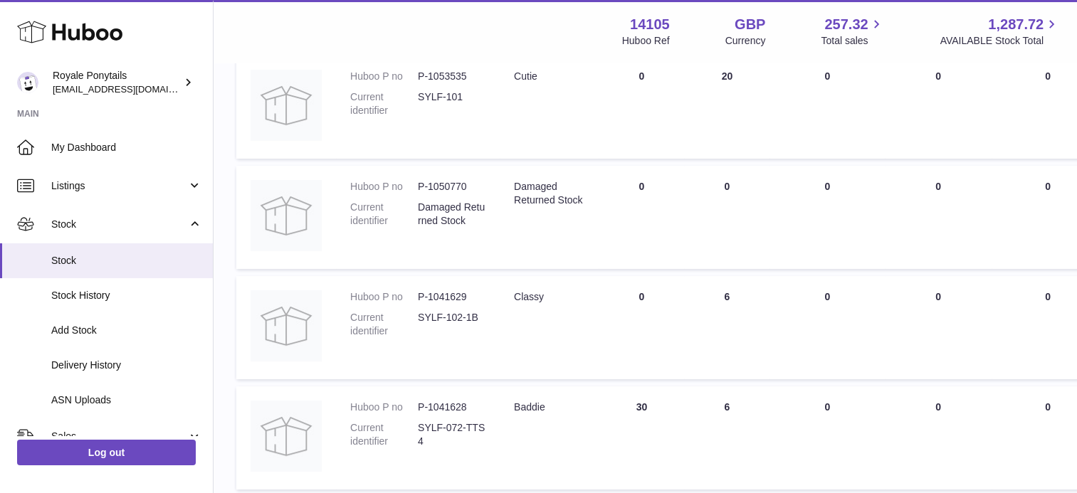
scroll to position [228, 0]
drag, startPoint x: 417, startPoint y: 314, endPoint x: 460, endPoint y: 310, distance: 43.5
click at [460, 311] on dd "SYLF-102-1B" at bounding box center [452, 324] width 68 height 27
copy dd "SYLF-102"
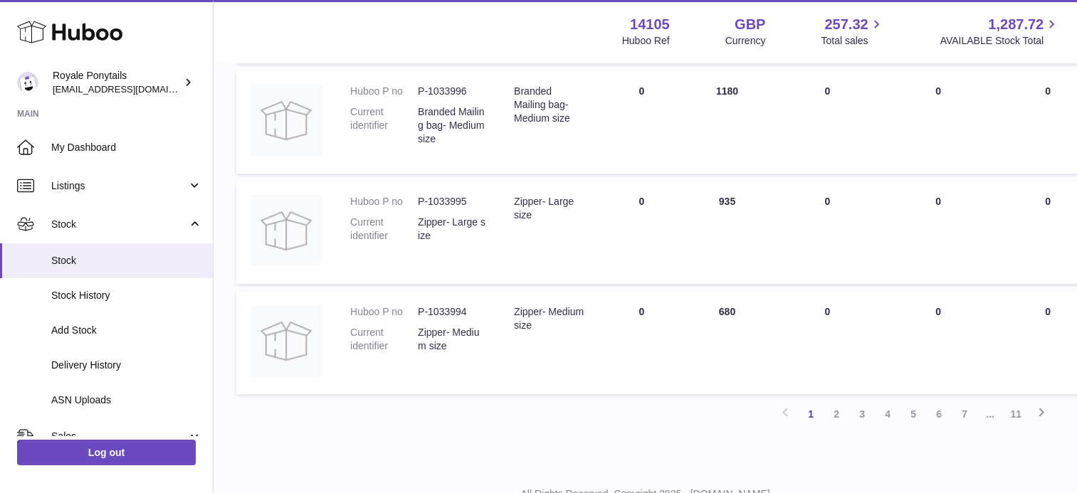
scroll to position [1072, 0]
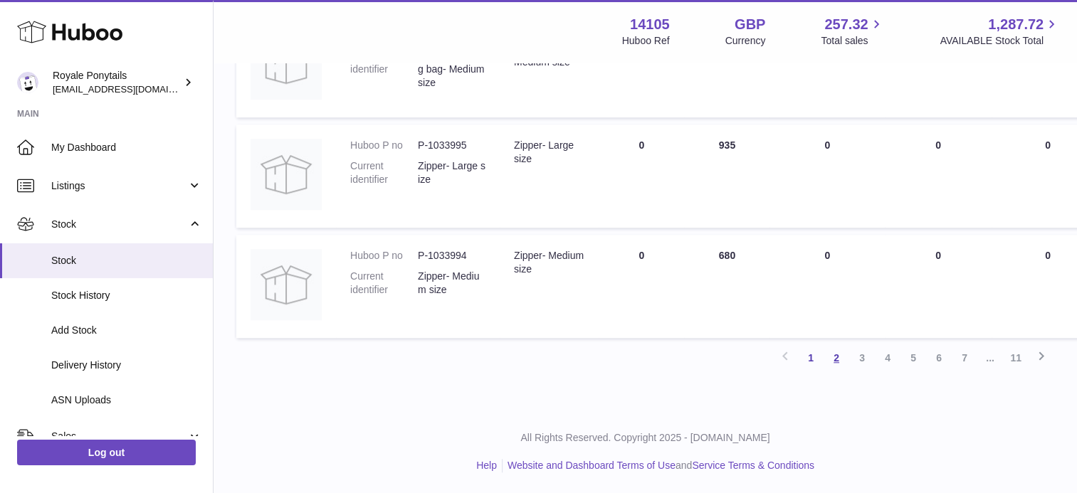
click at [834, 353] on link "2" at bounding box center [836, 358] width 26 height 26
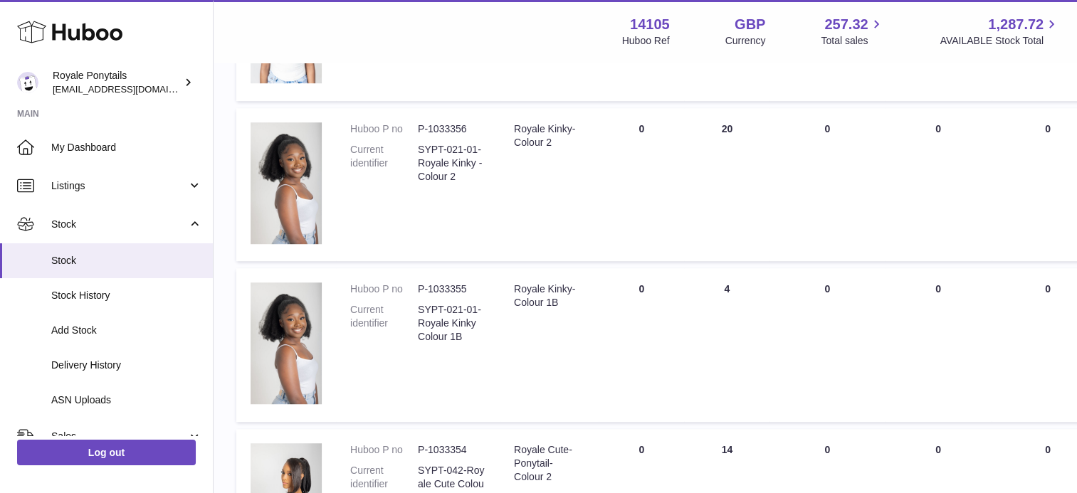
scroll to position [841, 0]
drag, startPoint x: 411, startPoint y: 309, endPoint x: 467, endPoint y: 307, distance: 56.2
click at [467, 307] on dl "Huboo P no P-1033355 Current identifier SYPT-021-01-Royale Kinky Colour 1B" at bounding box center [417, 315] width 135 height 68
drag, startPoint x: 467, startPoint y: 307, endPoint x: 481, endPoint y: 307, distance: 13.5
click at [481, 307] on dd "SYPT-021-01-Royale Kinky Colour 1B" at bounding box center [452, 322] width 68 height 41
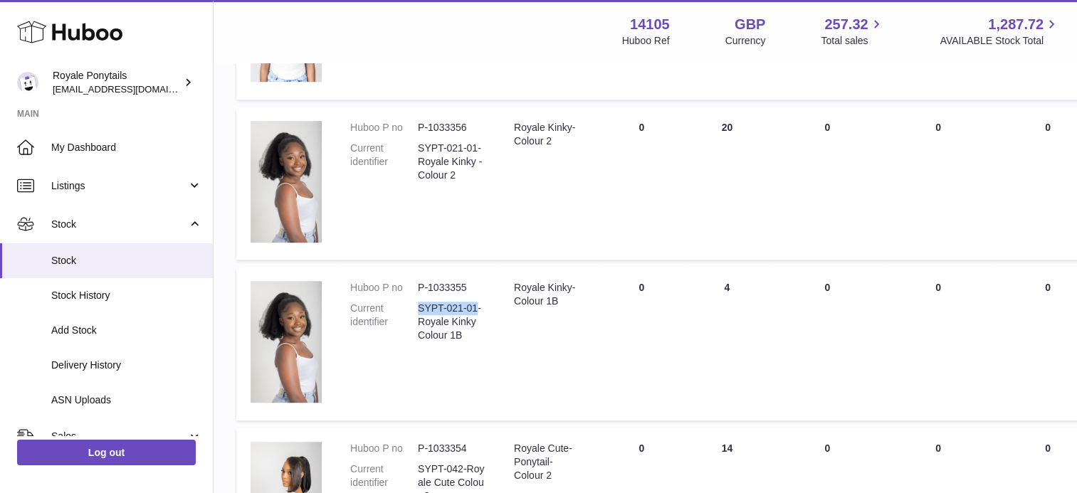
drag, startPoint x: 475, startPoint y: 309, endPoint x: 418, endPoint y: 310, distance: 57.7
click at [418, 310] on dd "SYPT-021-01-Royale Kinky Colour 1B" at bounding box center [452, 322] width 68 height 41
copy dd "SYPT-021-01"
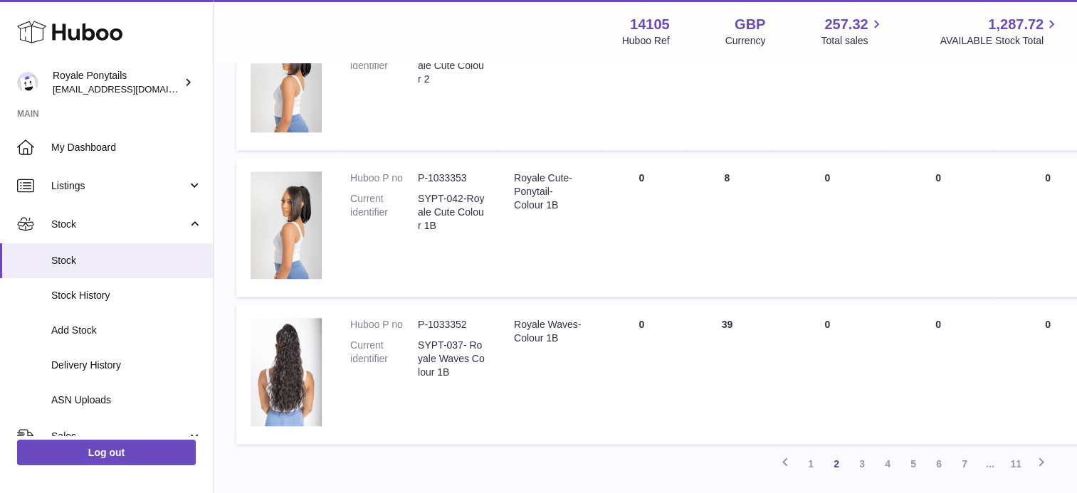
scroll to position [1262, 0]
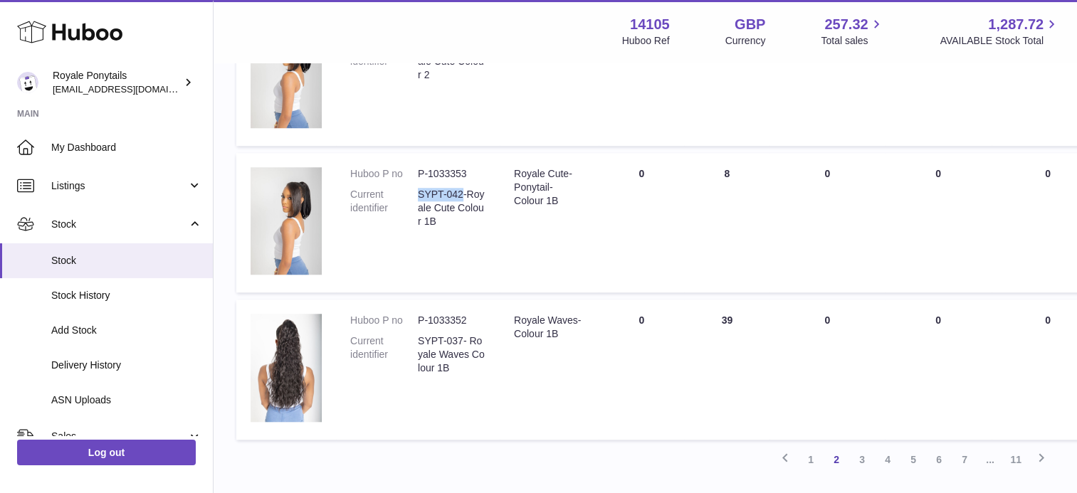
drag, startPoint x: 418, startPoint y: 192, endPoint x: 463, endPoint y: 193, distance: 44.8
click at [463, 193] on dd "SYPT-042-Royale Cute Colour 1B" at bounding box center [452, 208] width 68 height 41
copy dd "SYPT-042"
click at [865, 462] on link "3" at bounding box center [862, 460] width 26 height 26
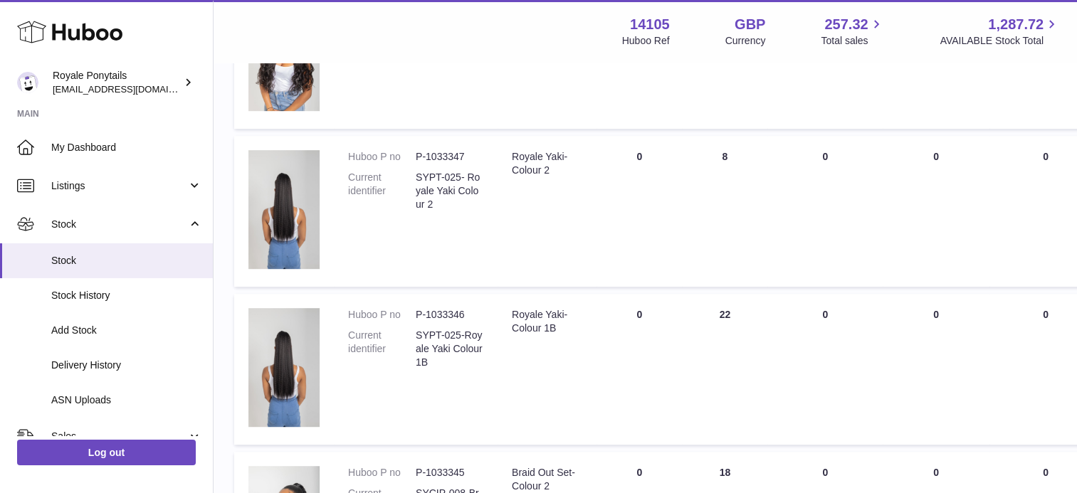
scroll to position [736, 4]
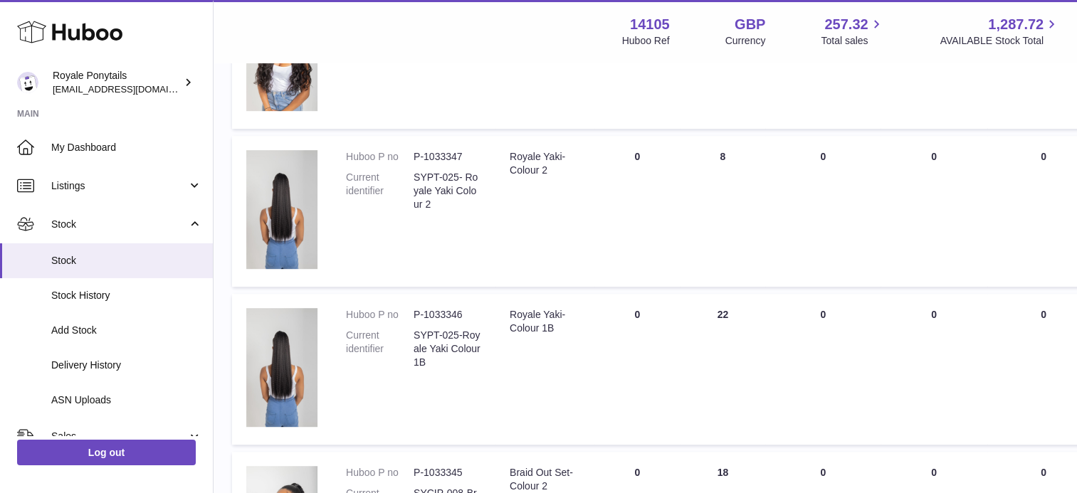
click at [448, 171] on dd "SYPT-025- Royale Yaki Colour 2" at bounding box center [447, 191] width 68 height 41
drag, startPoint x: 460, startPoint y: 176, endPoint x: 410, endPoint y: 181, distance: 50.8
click at [410, 181] on dl "Huboo P no P-1033347 Current identifier SYPT-025- Royale Yaki Colour 2" at bounding box center [413, 184] width 135 height 68
click at [415, 182] on dd "SYPT-025- Royale Yaki Colour 2" at bounding box center [447, 191] width 68 height 41
click at [410, 169] on dl "Huboo P no P-1033347 Current identifier SYPT-025- Royale Yaki Colour 2" at bounding box center [413, 184] width 135 height 68
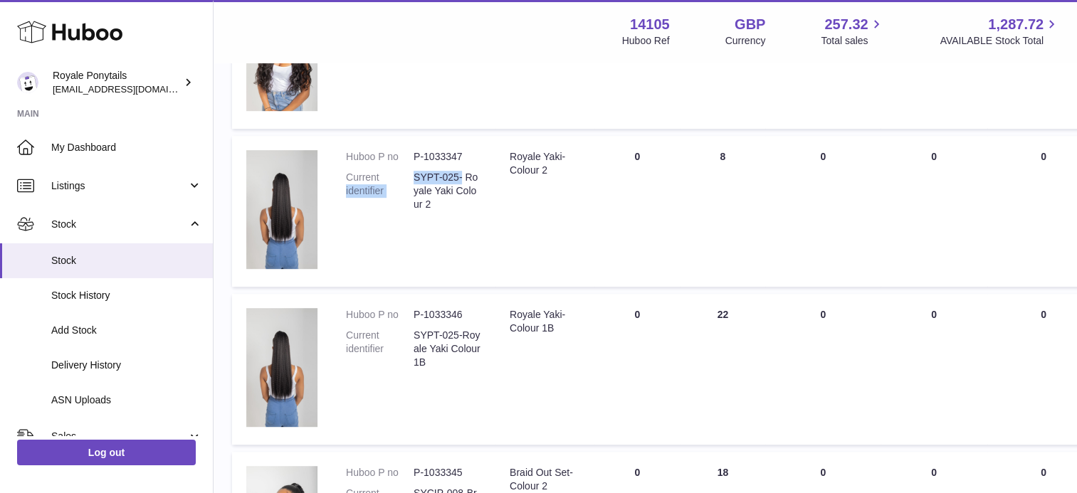
drag, startPoint x: 411, startPoint y: 171, endPoint x: 459, endPoint y: 178, distance: 48.2
click at [459, 178] on dl "Huboo P no P-1033347 Current identifier SYPT-025- Royale Yaki Colour 2" at bounding box center [413, 184] width 135 height 68
drag, startPoint x: 459, startPoint y: 178, endPoint x: 457, endPoint y: 164, distance: 13.7
click at [457, 164] on dl "Huboo P no P-1033347 Current identifier SYPT-025- Royale Yaki Colour 2" at bounding box center [413, 184] width 135 height 68
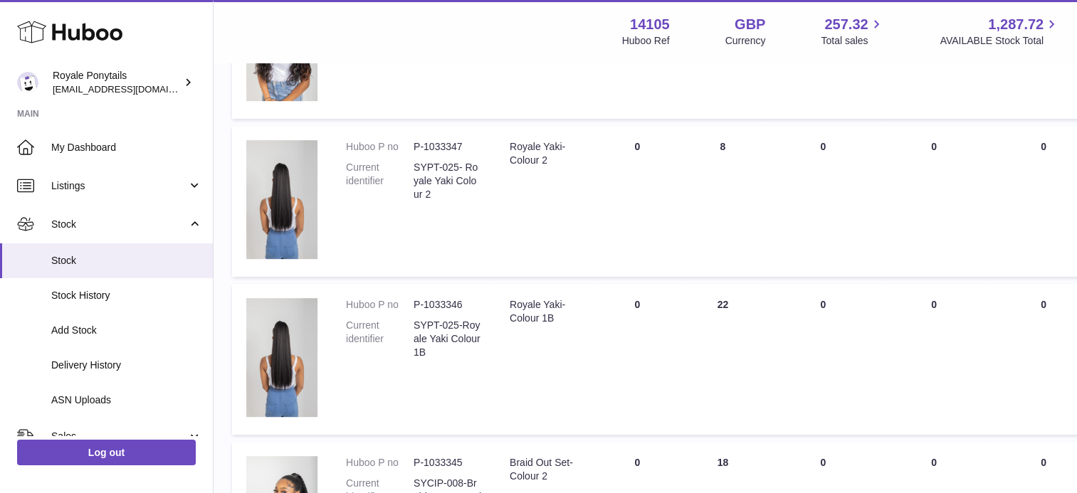
scroll to position [752, 4]
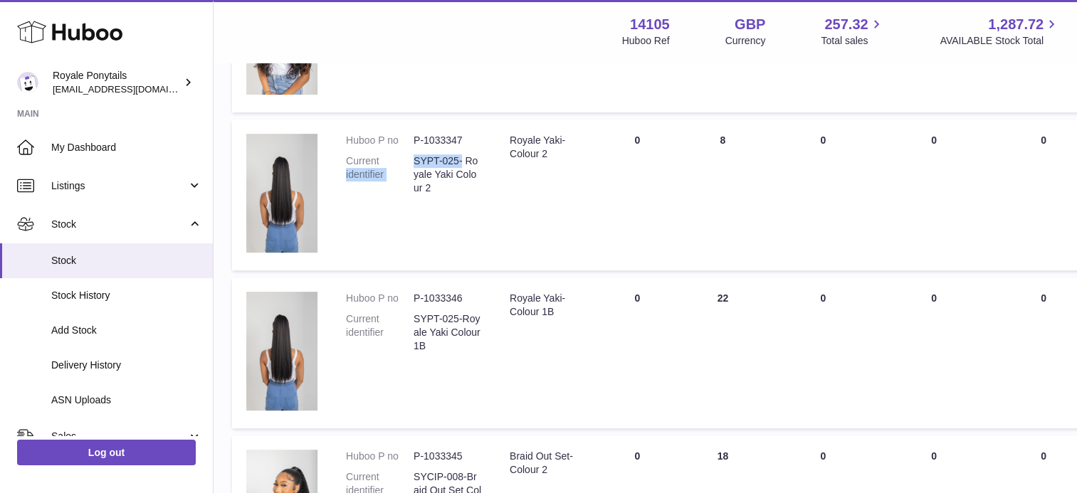
drag, startPoint x: 460, startPoint y: 161, endPoint x: 410, endPoint y: 160, distance: 50.5
click at [410, 160] on dl "Huboo P no P-1033347 Current identifier SYPT-025- Royale Yaki Colour 2" at bounding box center [413, 168] width 135 height 68
click at [410, 160] on dt "Current identifier" at bounding box center [380, 174] width 68 height 41
click at [411, 160] on dt "Current identifier" at bounding box center [380, 174] width 68 height 41
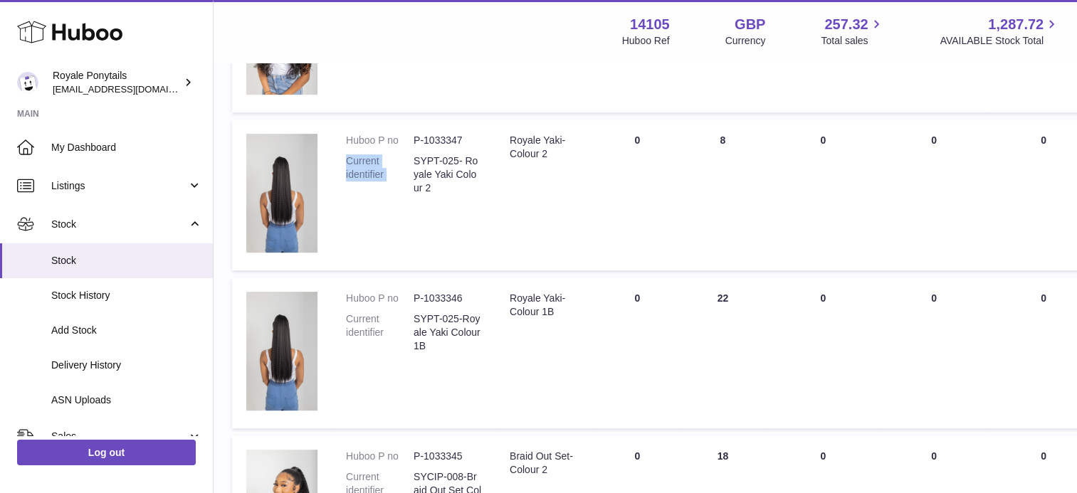
click at [411, 160] on dt "Current identifier" at bounding box center [380, 174] width 68 height 41
click at [413, 160] on dd "SYPT-025- Royale Yaki Colour 2" at bounding box center [447, 174] width 68 height 41
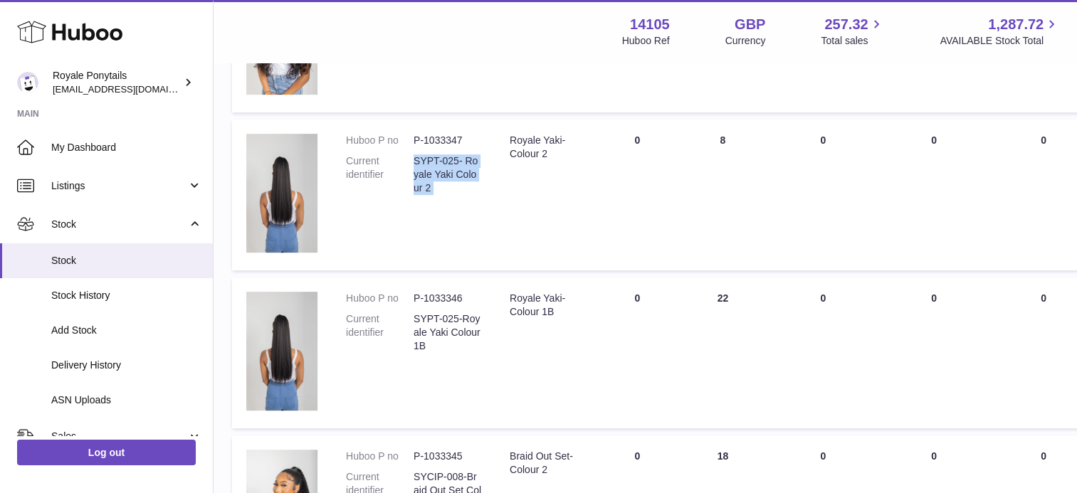
click at [413, 160] on dd "SYPT-025- Royale Yaki Colour 2" at bounding box center [447, 174] width 68 height 41
drag, startPoint x: 412, startPoint y: 157, endPoint x: 458, endPoint y: 154, distance: 45.6
click at [458, 154] on dl "Huboo P no P-1033347 Current identifier SYPT-025- Royale Yaki Colour 2" at bounding box center [413, 168] width 135 height 68
copy dl "identifier SYPT-025"
click at [427, 143] on dd "P-1033347" at bounding box center [447, 141] width 68 height 14
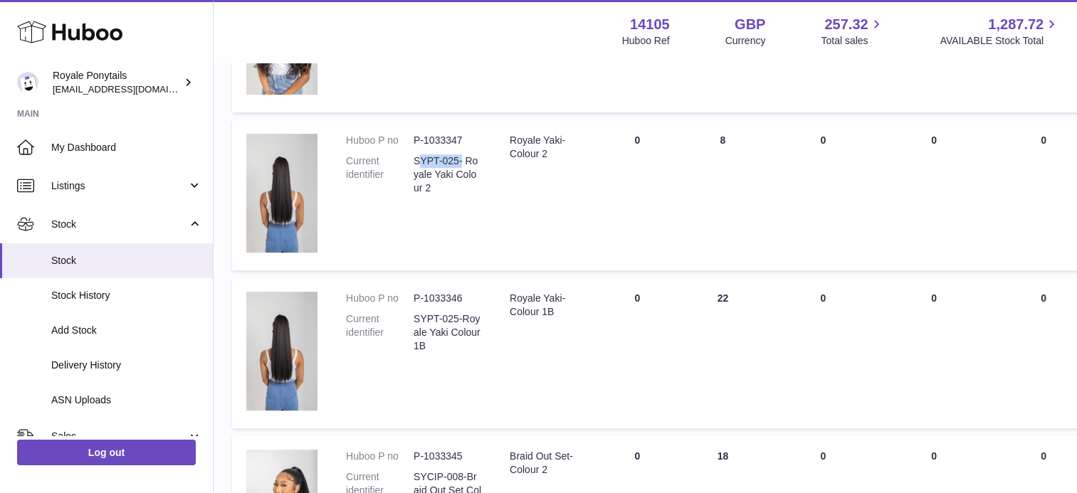
drag, startPoint x: 461, startPoint y: 159, endPoint x: 418, endPoint y: 159, distance: 43.4
click at [418, 159] on dd "SYPT-025- Royale Yaki Colour 2" at bounding box center [447, 174] width 68 height 41
copy dd "YPT-025-"
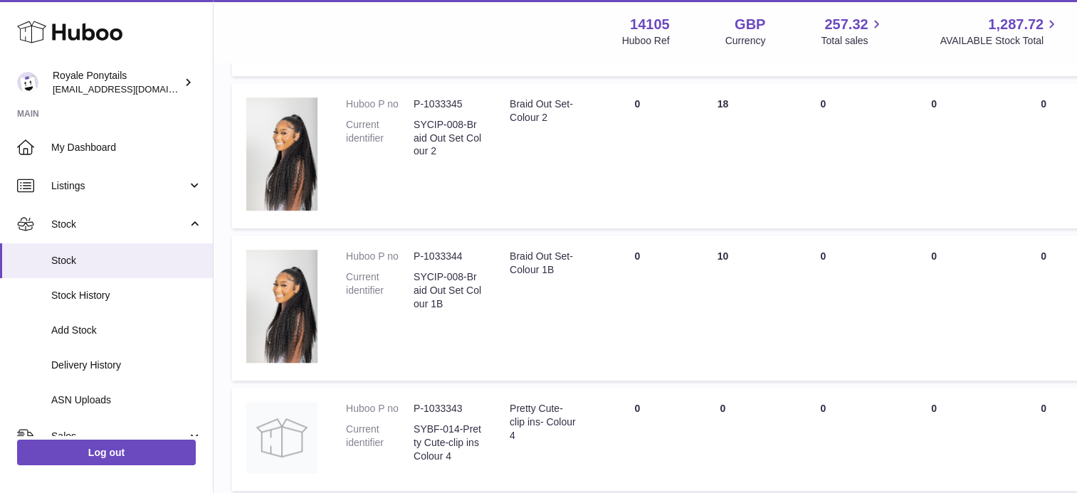
scroll to position [1107, 4]
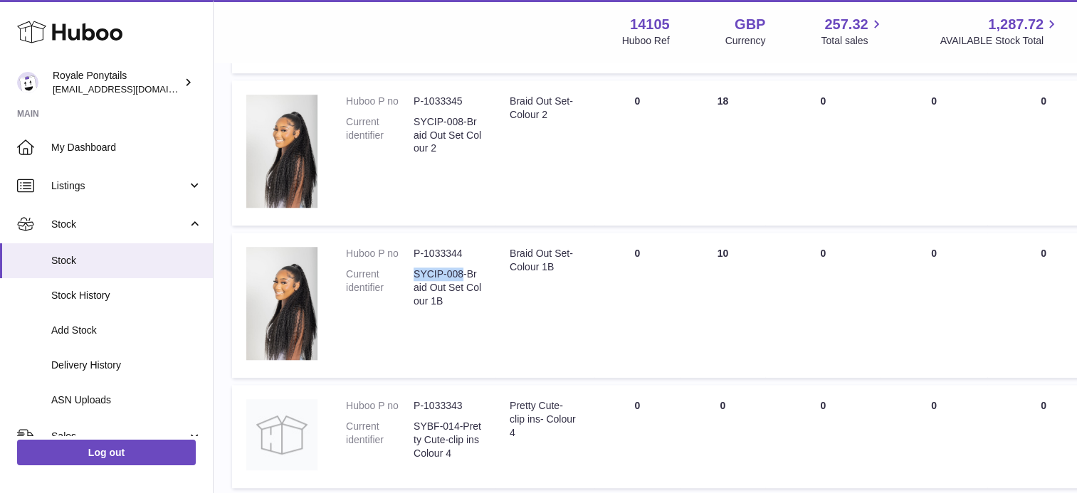
drag, startPoint x: 461, startPoint y: 271, endPoint x: 413, endPoint y: 271, distance: 48.4
click at [413, 271] on dd "SYCIP-008-Braid Out Set Colour 1B" at bounding box center [447, 288] width 68 height 41
copy dd "SYCIP-008"
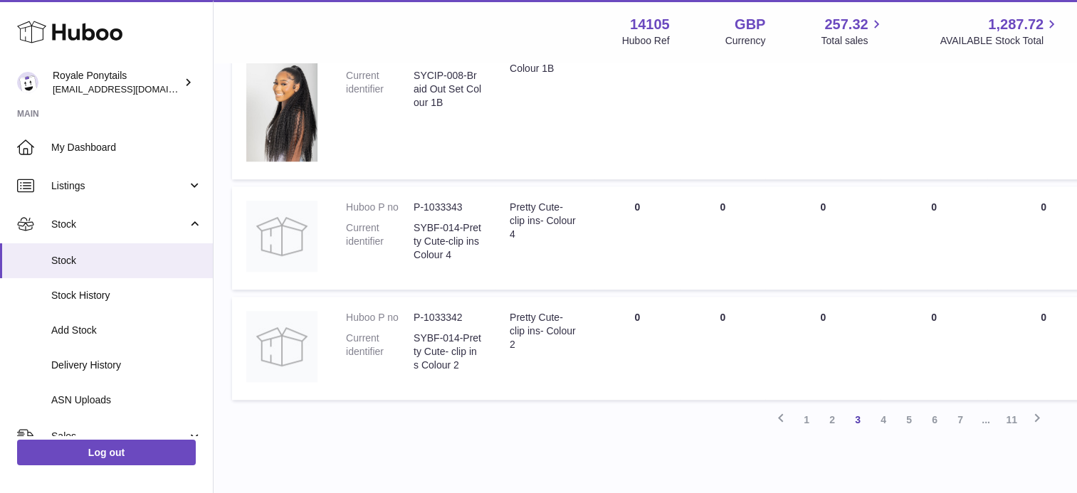
click at [598, 319] on td "DUE IN Total 0" at bounding box center [636, 348] width 85 height 103
click at [879, 411] on link "4" at bounding box center [883, 420] width 26 height 26
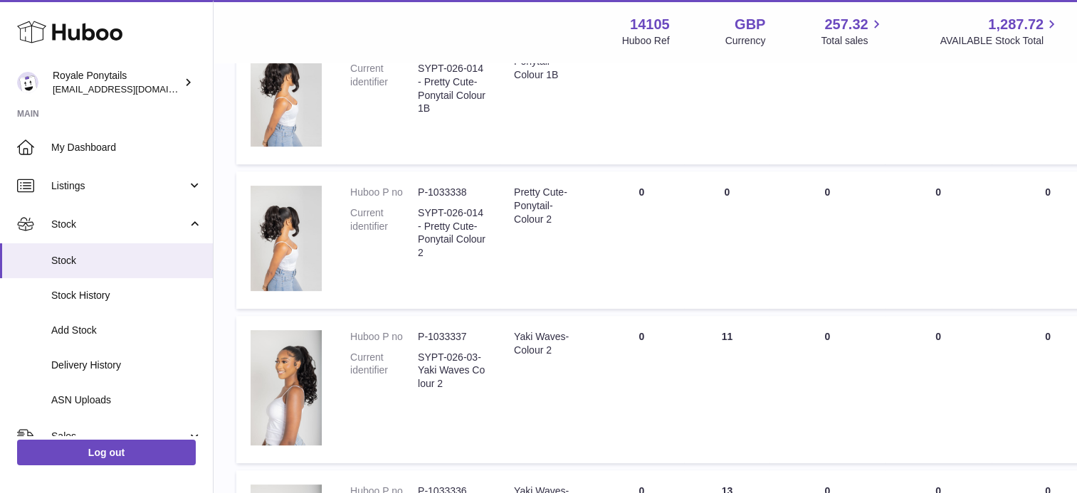
scroll to position [504, 0]
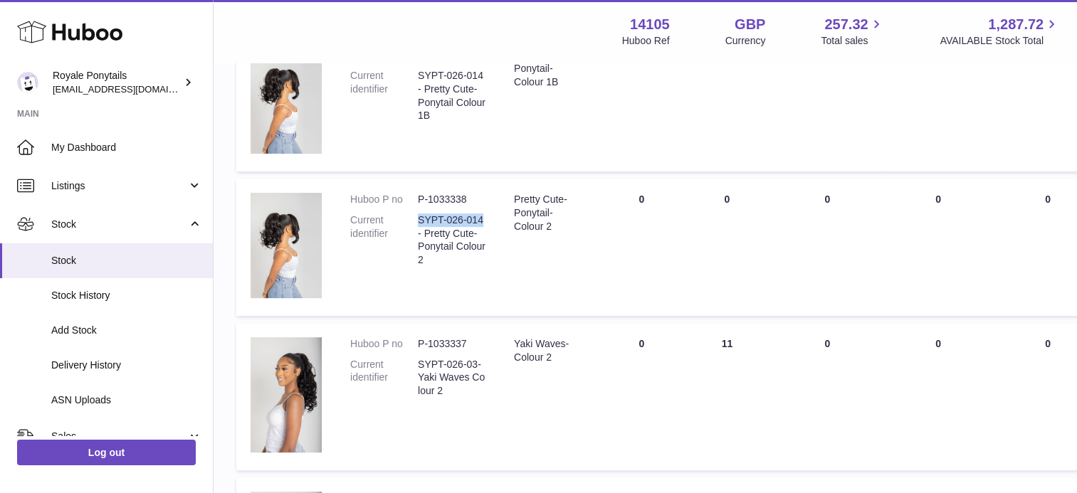
drag, startPoint x: 481, startPoint y: 218, endPoint x: 418, endPoint y: 220, distance: 62.7
click at [418, 220] on dd "SYPT-026-014 - Pretty Cute- Ponytail Colour 2" at bounding box center [452, 240] width 68 height 54
copy dd "SYPT-026-014"
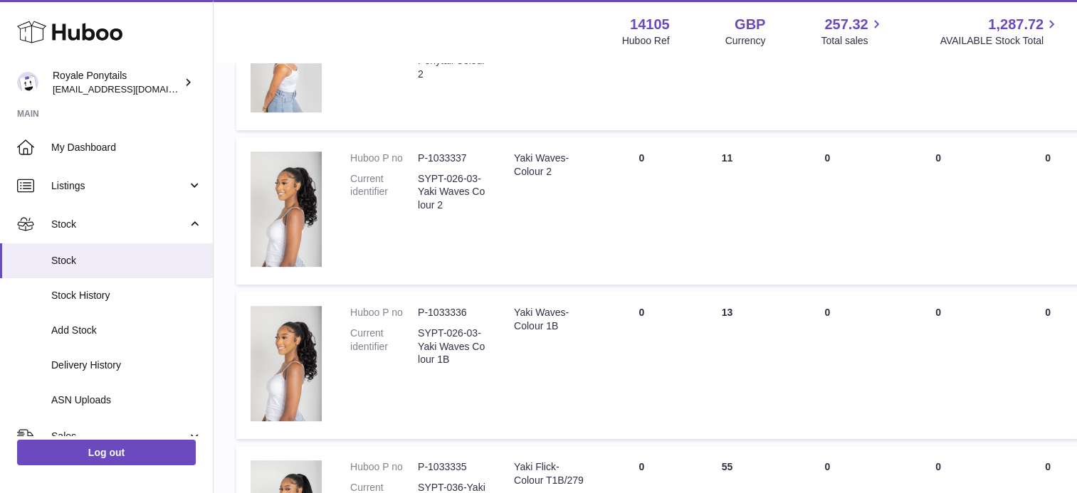
scroll to position [744, 0]
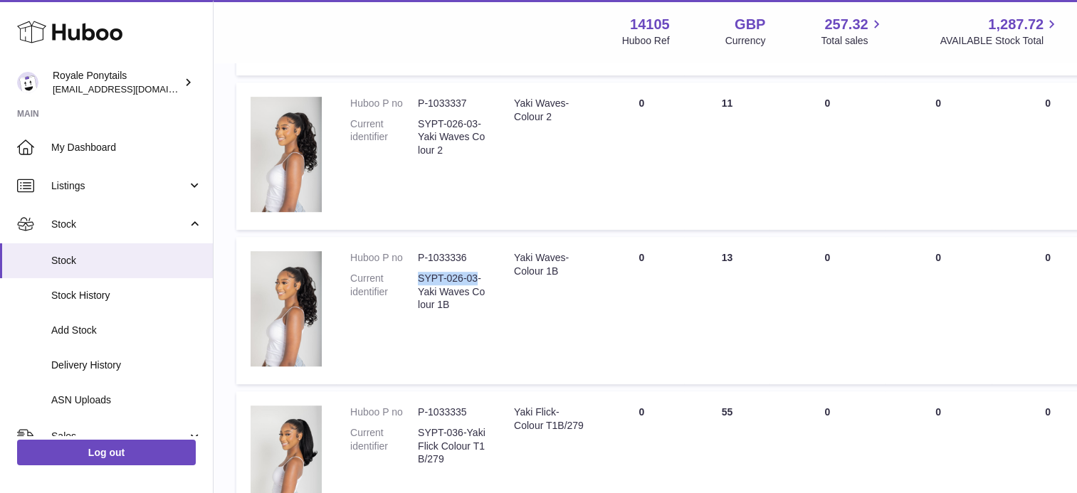
drag, startPoint x: 477, startPoint y: 275, endPoint x: 419, endPoint y: 274, distance: 57.7
click at [419, 274] on dd "SYPT-026-03- Yaki Waves Colour 1B" at bounding box center [452, 292] width 68 height 41
copy dd "SYPT-026-03"
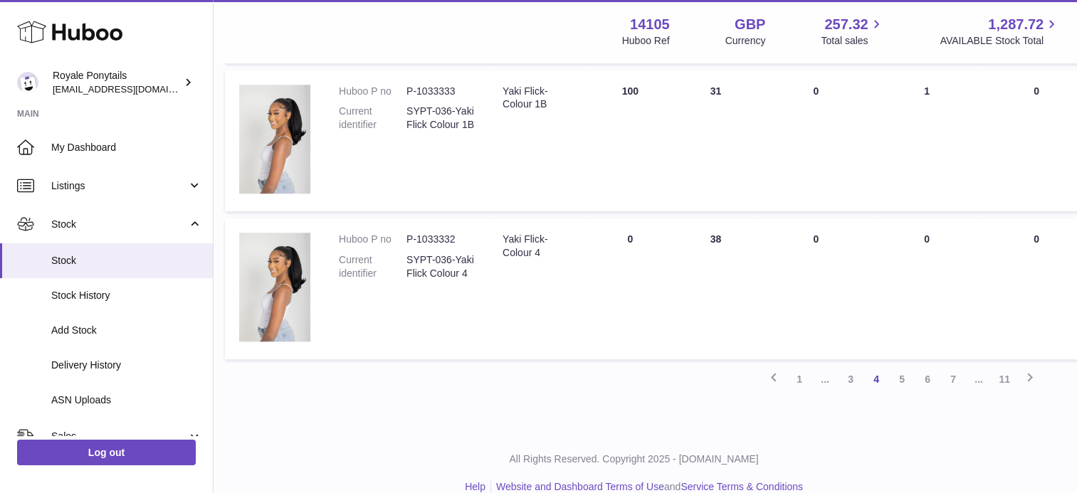
scroll to position [1383, 11]
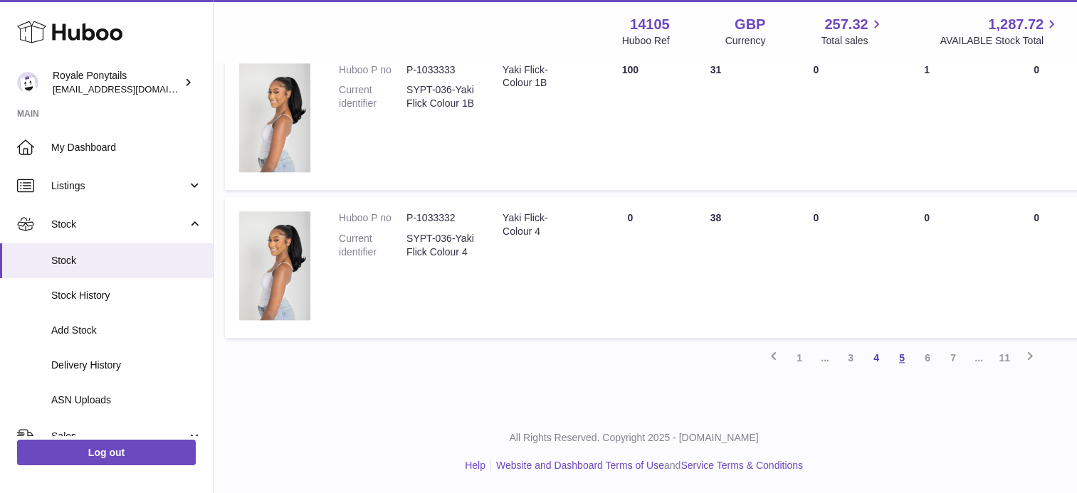
click at [894, 361] on link "5" at bounding box center [902, 358] width 26 height 26
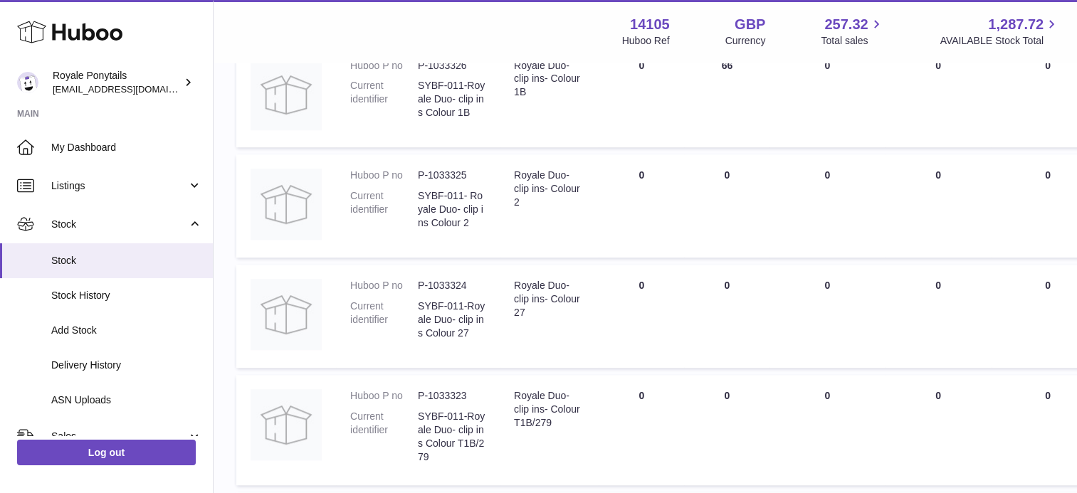
scroll to position [1199, 0]
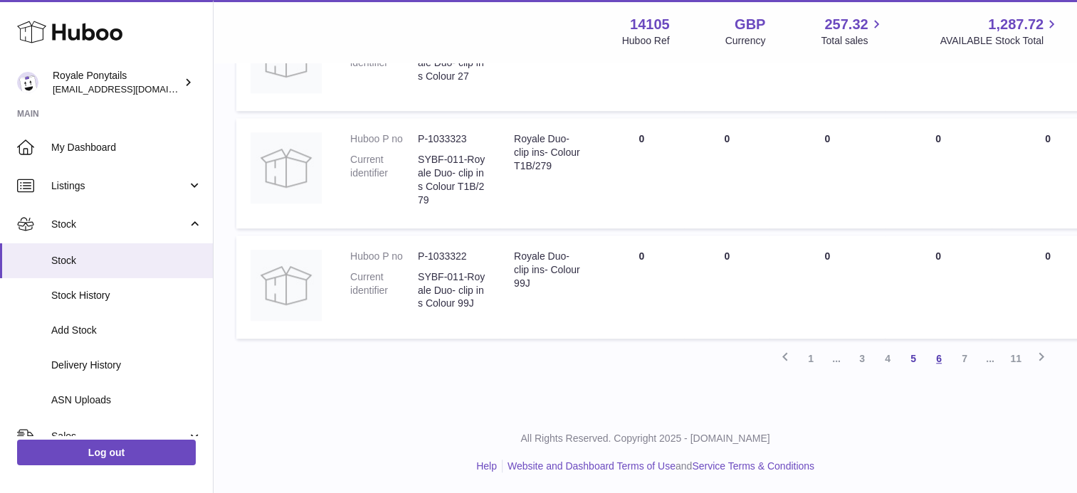
click at [934, 351] on link "6" at bounding box center [939, 359] width 26 height 26
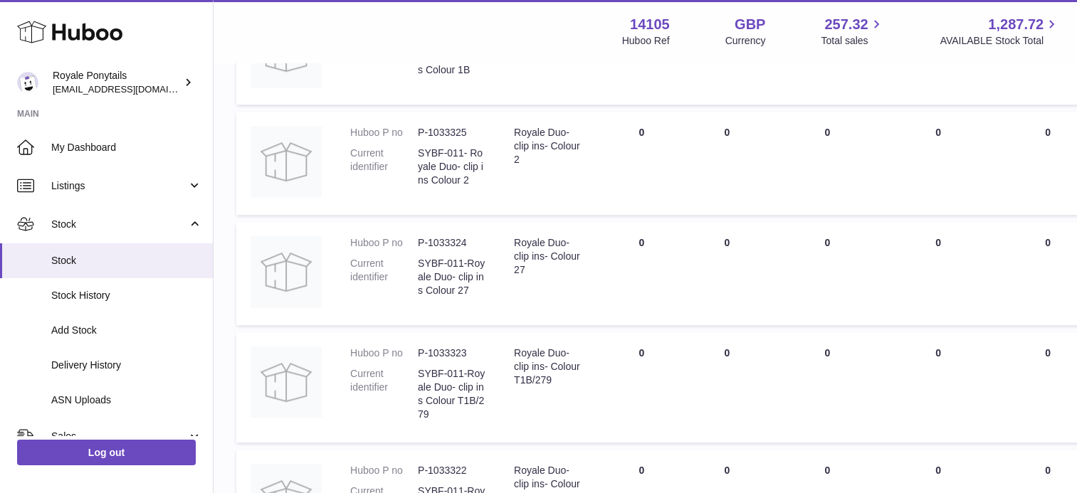
scroll to position [1199, 0]
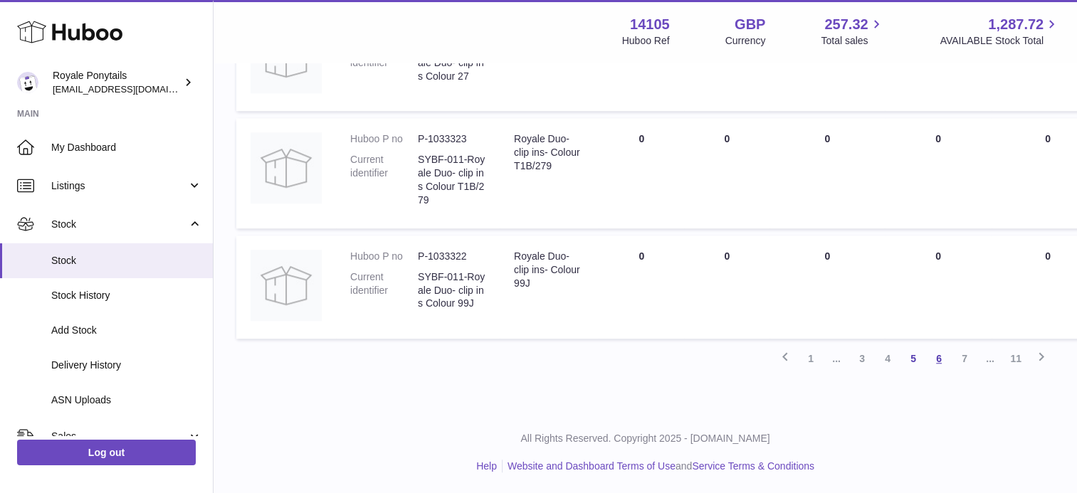
click at [943, 354] on link "6" at bounding box center [939, 359] width 26 height 26
click at [956, 358] on link "7" at bounding box center [964, 359] width 26 height 26
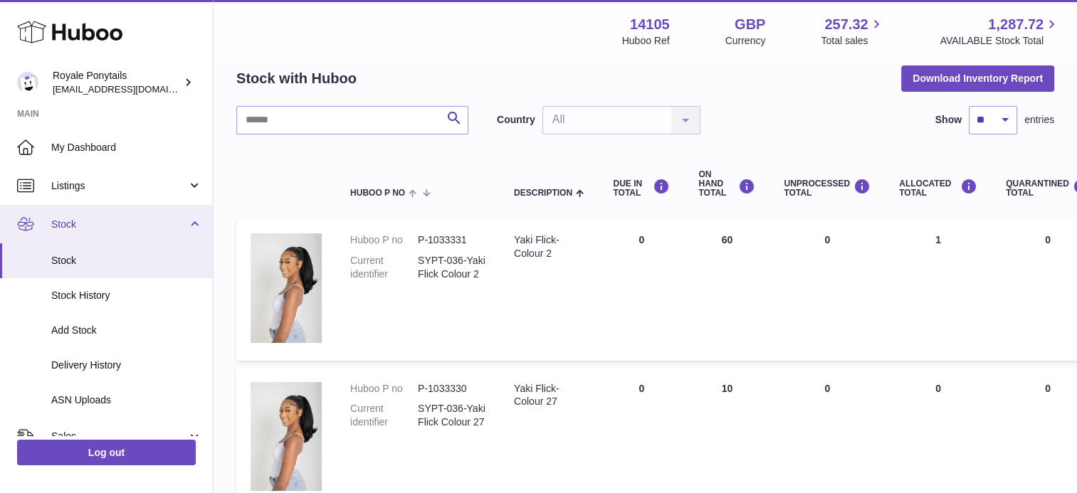
scroll to position [148, 0]
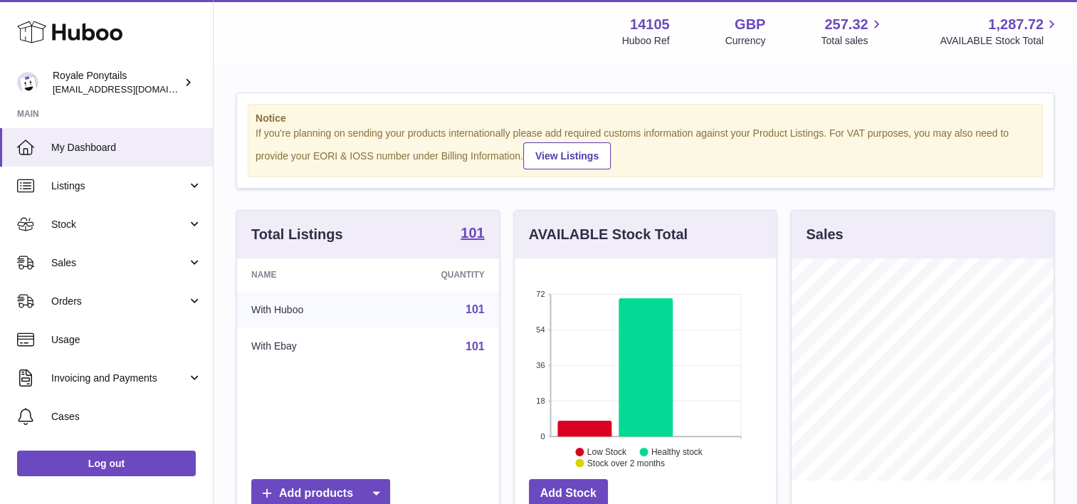
scroll to position [222, 262]
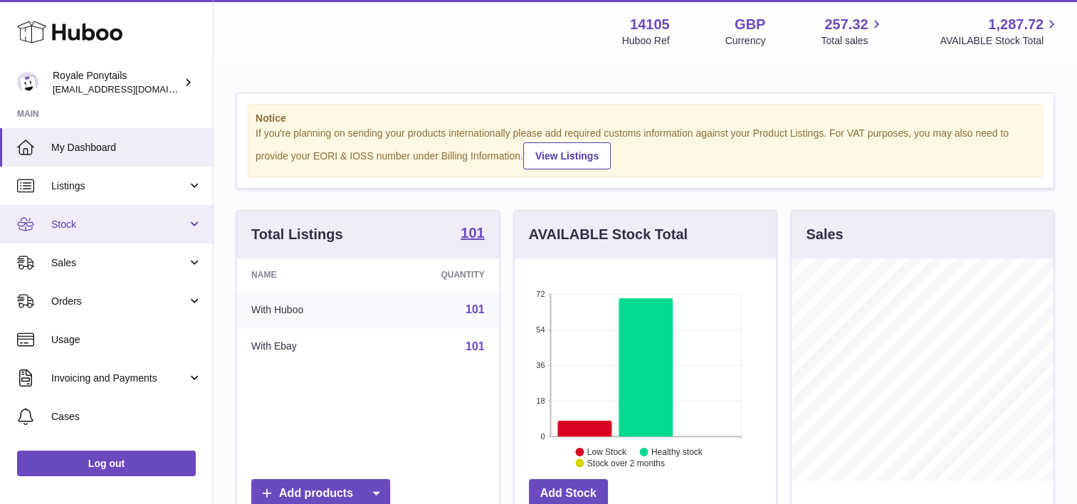
click at [132, 207] on link "Stock" at bounding box center [106, 224] width 213 height 38
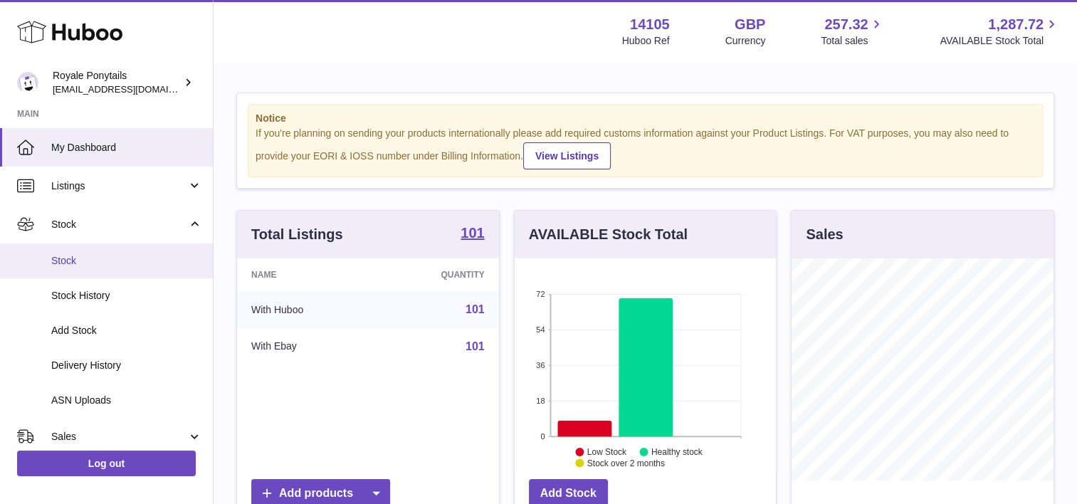
click at [74, 256] on span "Stock" at bounding box center [126, 261] width 151 height 14
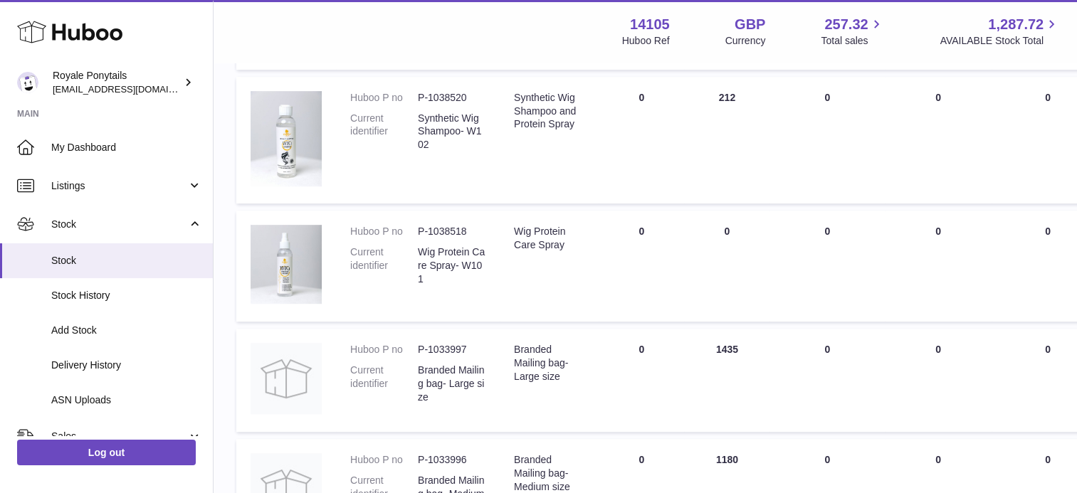
scroll to position [1072, 0]
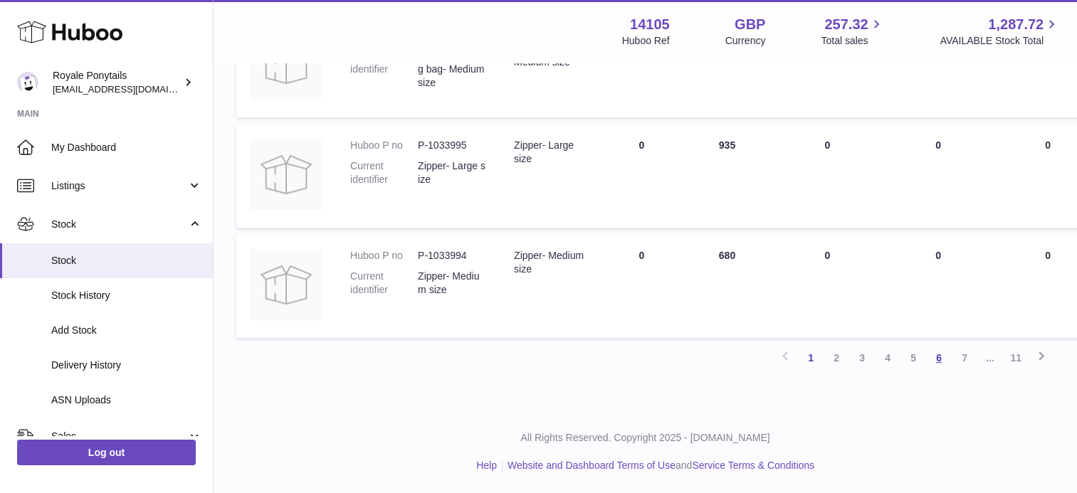
click at [931, 361] on link "6" at bounding box center [939, 358] width 26 height 26
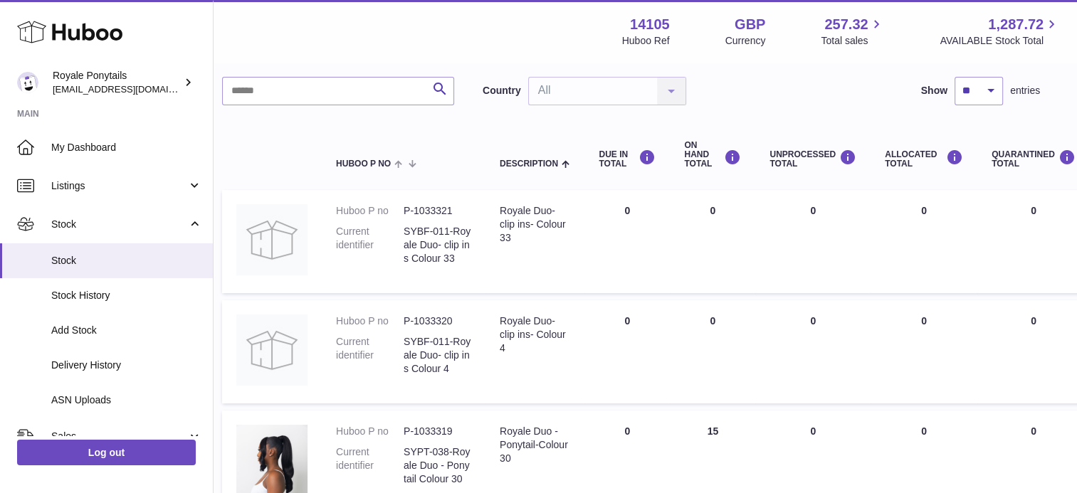
scroll to position [92, 14]
click at [450, 337] on dd "SYBF-011-Royale Duo- clip ins Colour 4" at bounding box center [437, 356] width 68 height 41
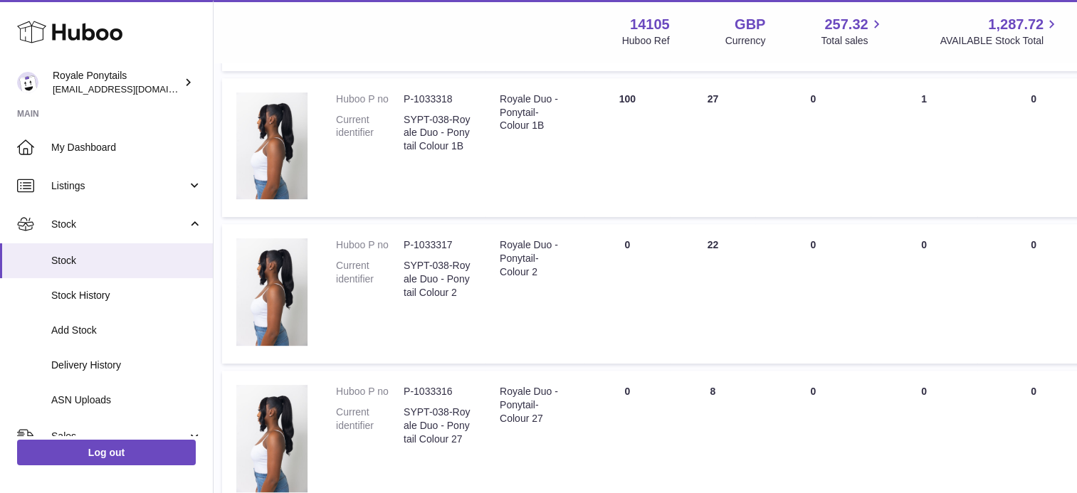
scroll to position [576, 14]
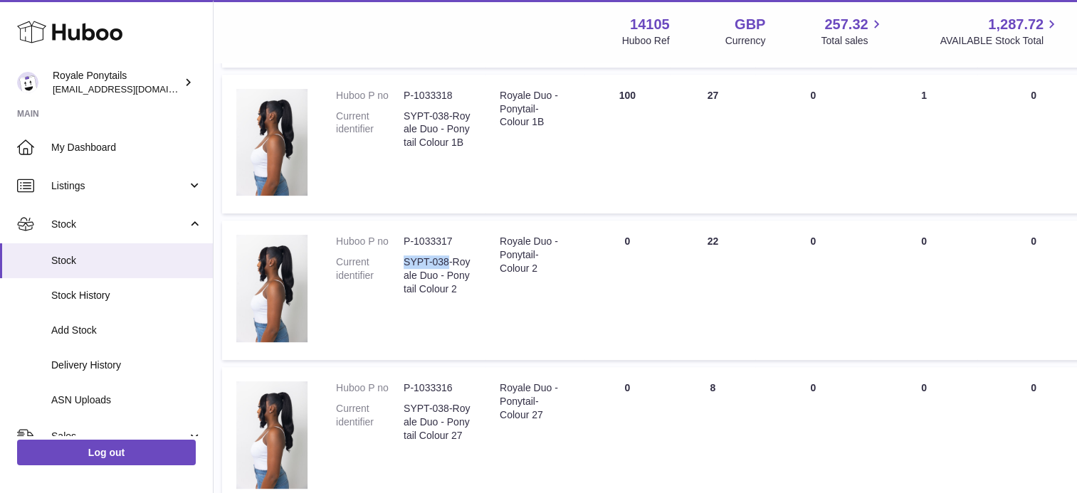
drag, startPoint x: 447, startPoint y: 259, endPoint x: 406, endPoint y: 261, distance: 40.6
click at [406, 261] on dd "SYPT-038-Royale Duo - Ponytail Colour 2" at bounding box center [437, 275] width 68 height 41
copy dd "SYPT-038"
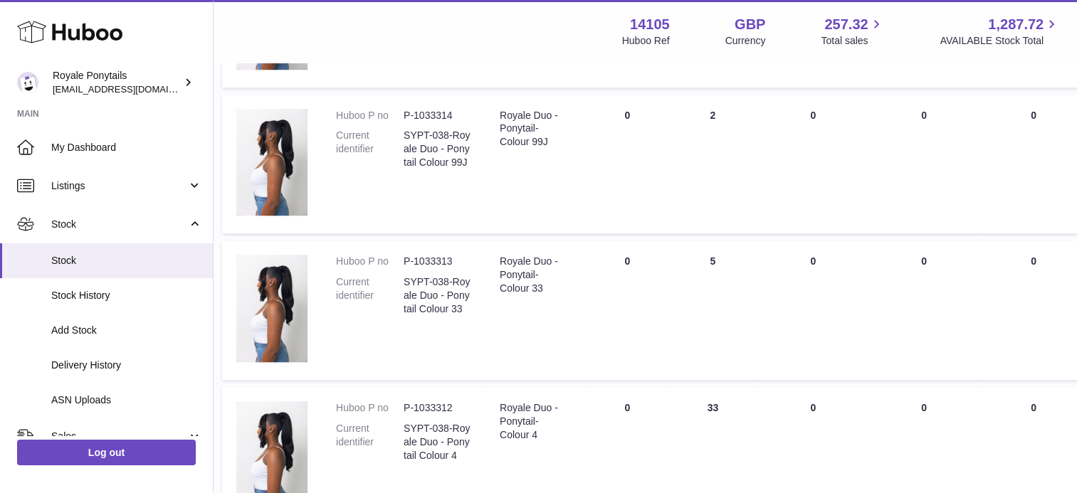
scroll to position [1329, 14]
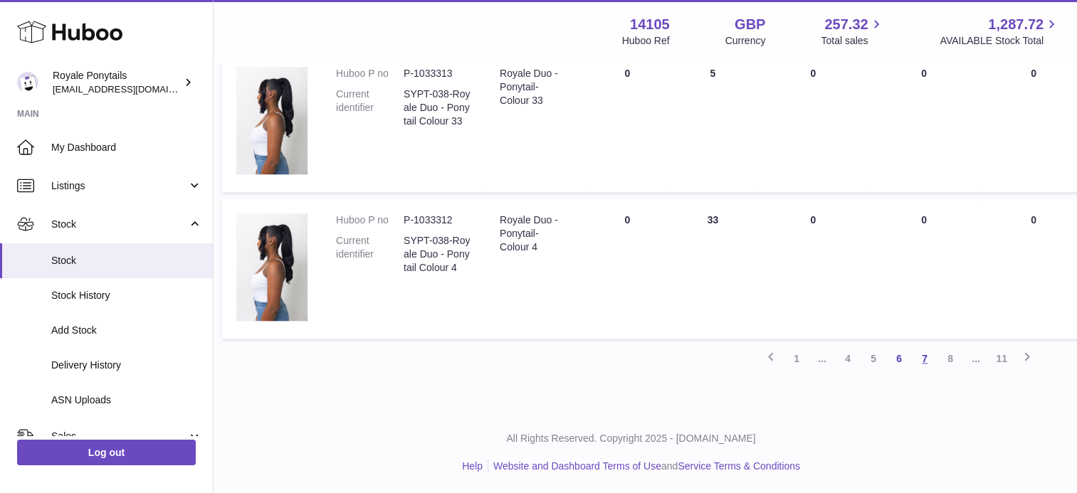
click at [925, 355] on link "7" at bounding box center [924, 359] width 26 height 26
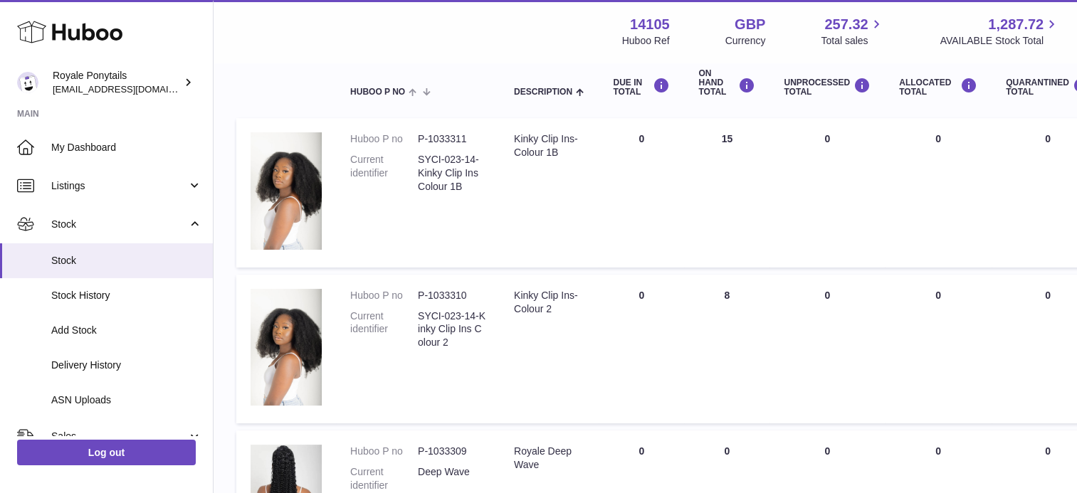
scroll to position [161, 0]
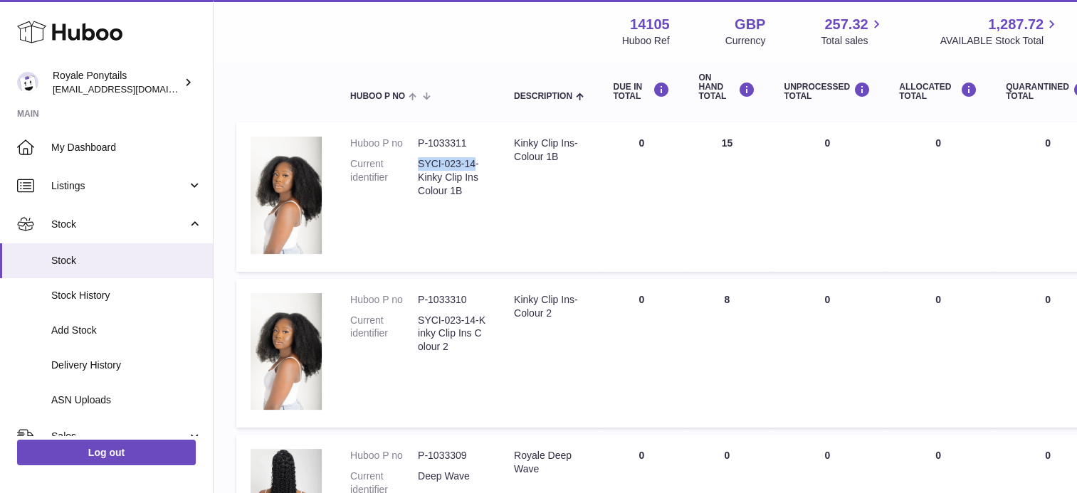
drag, startPoint x: 473, startPoint y: 161, endPoint x: 421, endPoint y: 157, distance: 52.8
click at [421, 157] on dd "SYCI-023-14- Kinky Clip Ins Colour 1B" at bounding box center [452, 177] width 68 height 41
copy dd "SYCI-023-14"
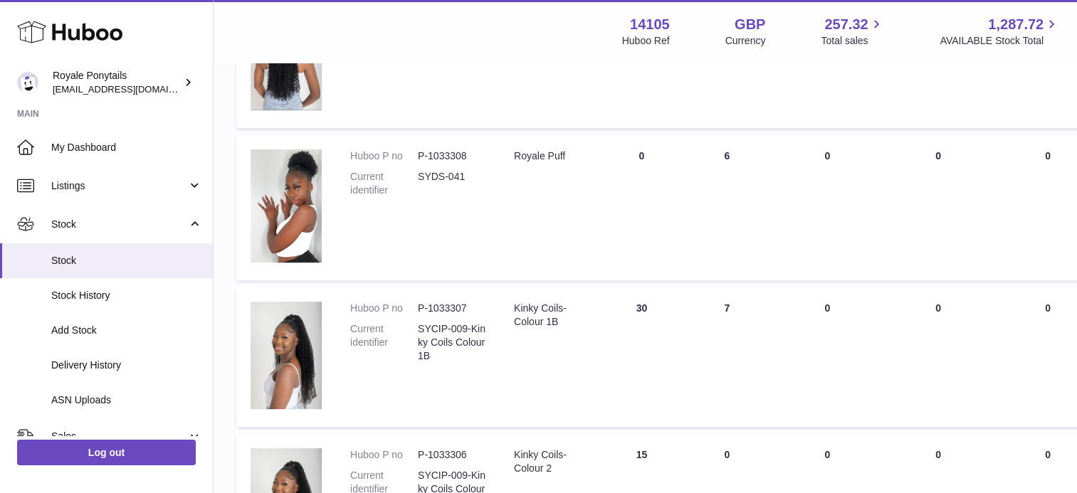
scroll to position [601, 0]
drag, startPoint x: 467, startPoint y: 173, endPoint x: 417, endPoint y: 173, distance: 49.8
click at [418, 173] on dd "SYDS-041" at bounding box center [452, 182] width 68 height 27
copy dd "SYDS-041"
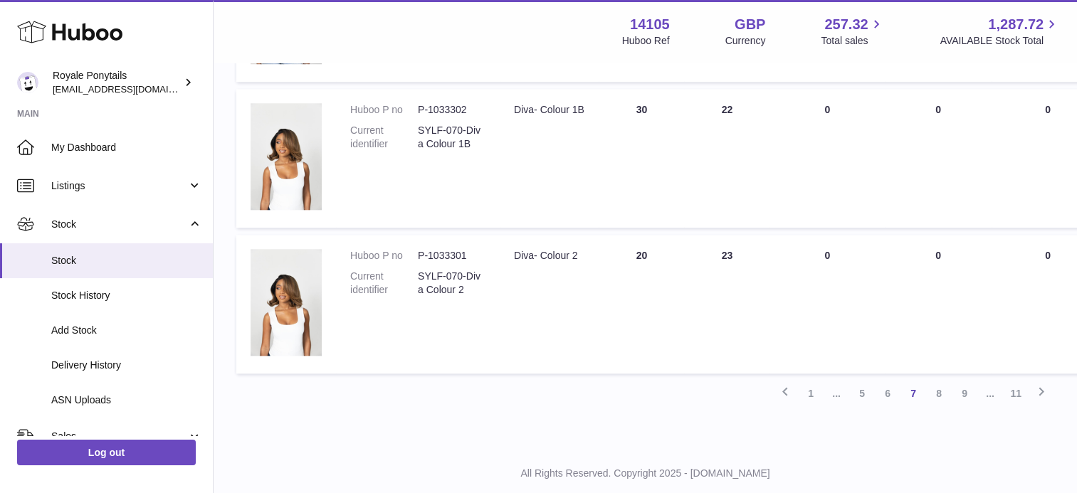
scroll to position [1359, 0]
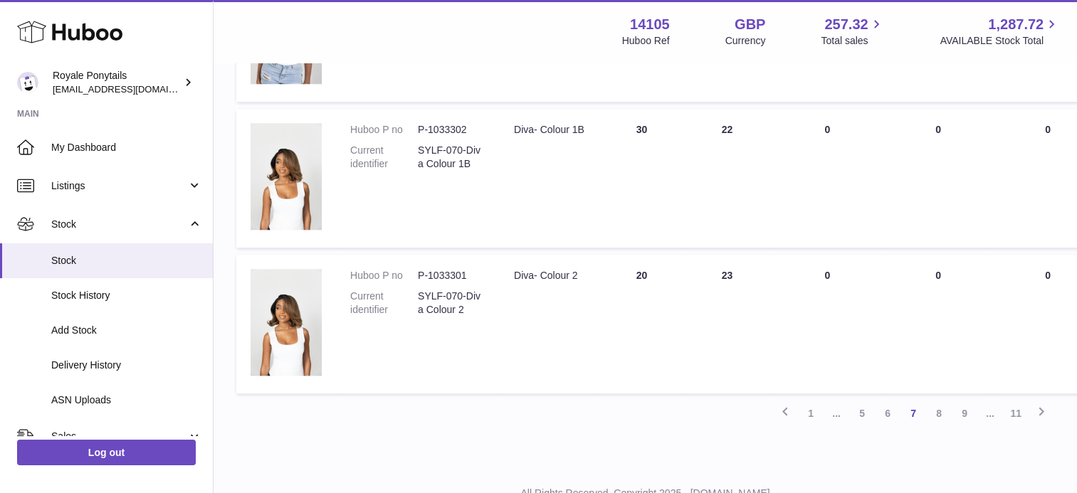
drag, startPoint x: 717, startPoint y: 401, endPoint x: 694, endPoint y: 451, distance: 54.5
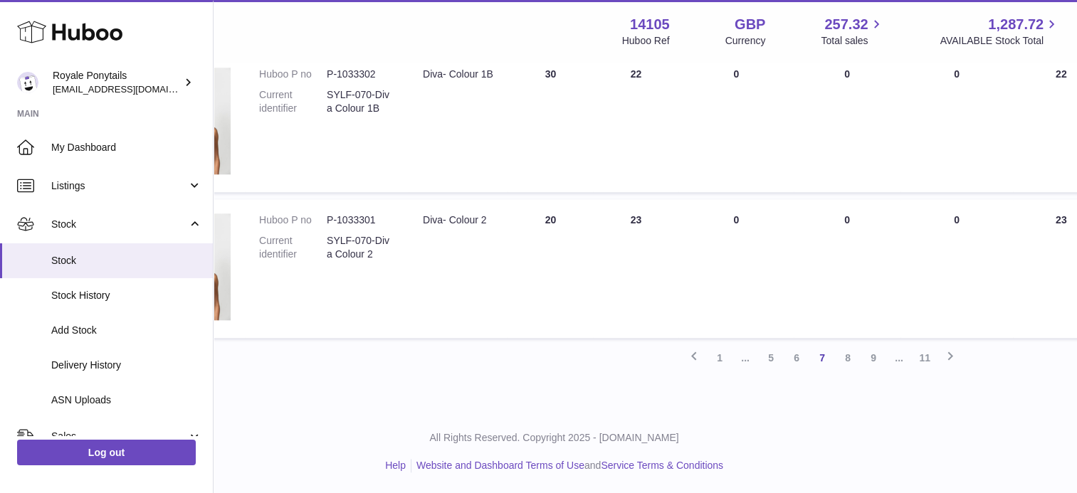
scroll to position [1415, 91]
click at [578, 369] on div "Previous 1 ... 5 6 7 8 9 ... 11 Next" at bounding box center [554, 358] width 818 height 26
click at [845, 352] on link "8" at bounding box center [848, 358] width 26 height 26
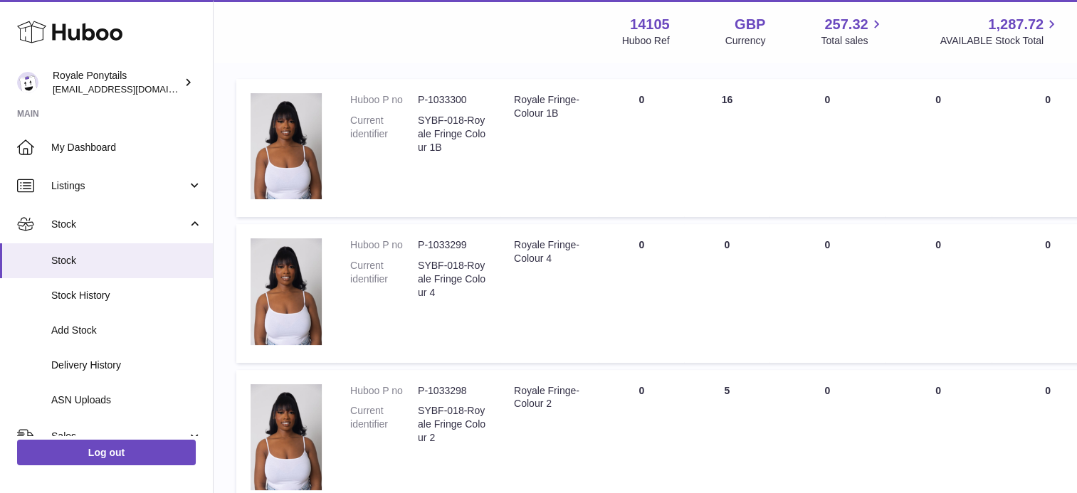
scroll to position [203, 0]
drag, startPoint x: 465, startPoint y: 402, endPoint x: 417, endPoint y: 411, distance: 48.6
click at [417, 411] on dl "Huboo P no P-1033298 Current identifier SYBF-018-Royale Fringe Colour 2" at bounding box center [417, 419] width 135 height 68
copy dd "SYBF-018"
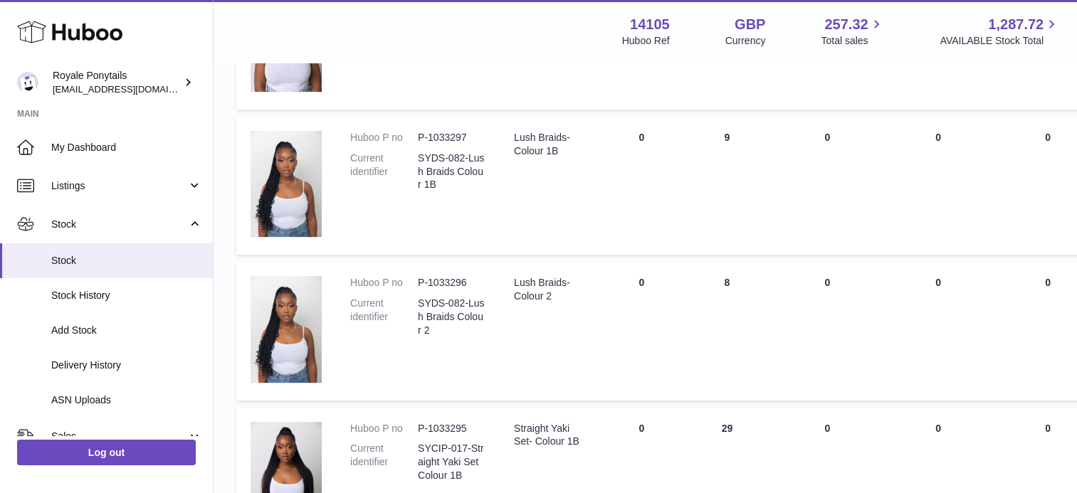
scroll to position [602, 0]
drag, startPoint x: 467, startPoint y: 157, endPoint x: 418, endPoint y: 154, distance: 48.4
click at [418, 154] on dd "SYDS-082-Lush Braids Colour 1B" at bounding box center [452, 172] width 68 height 41
copy dd "SYDS-082-"
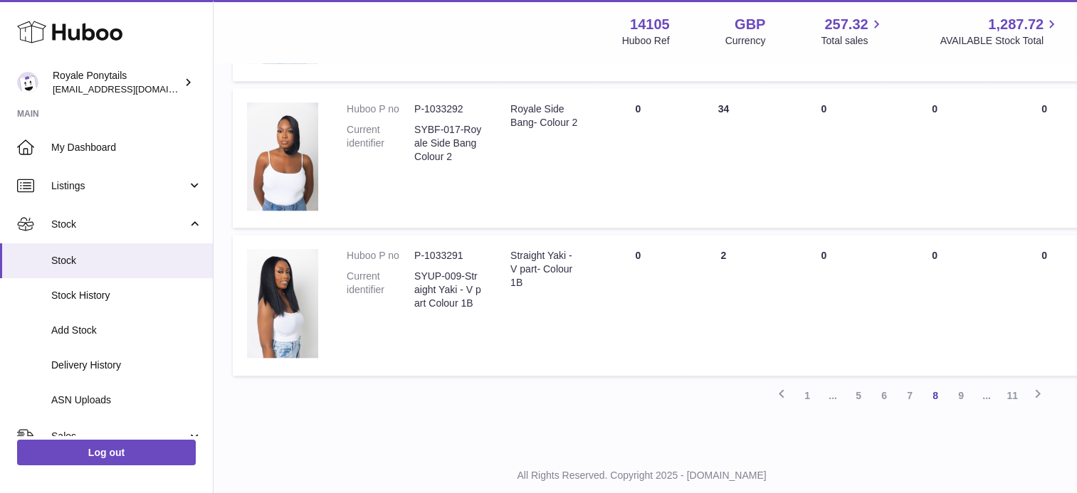
scroll to position [1400, 4]
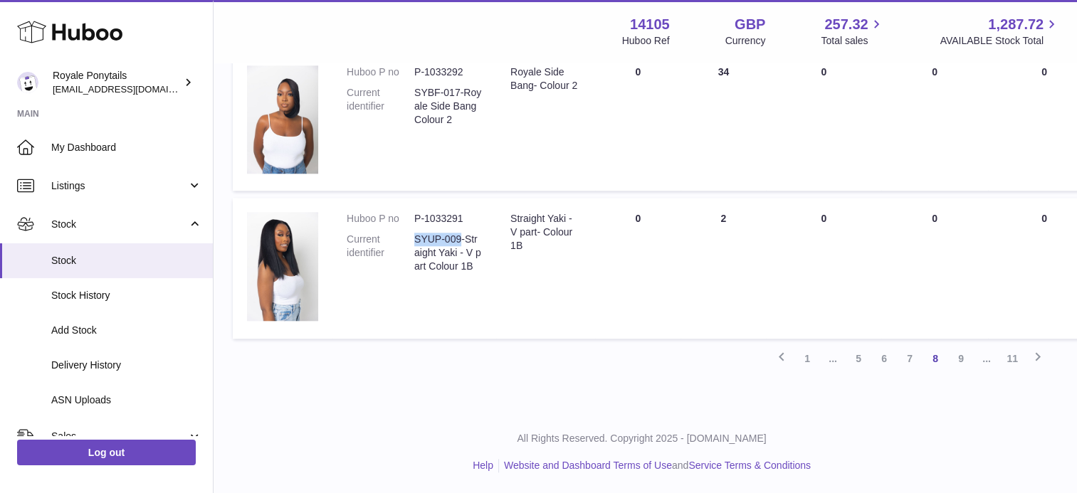
drag, startPoint x: 461, startPoint y: 235, endPoint x: 413, endPoint y: 237, distance: 48.4
click at [414, 237] on dd "SYUP-009-Straight Yaki - V part Colour 1B" at bounding box center [448, 253] width 68 height 41
copy dd "SYUP-009"
click at [965, 357] on link "9" at bounding box center [961, 359] width 26 height 26
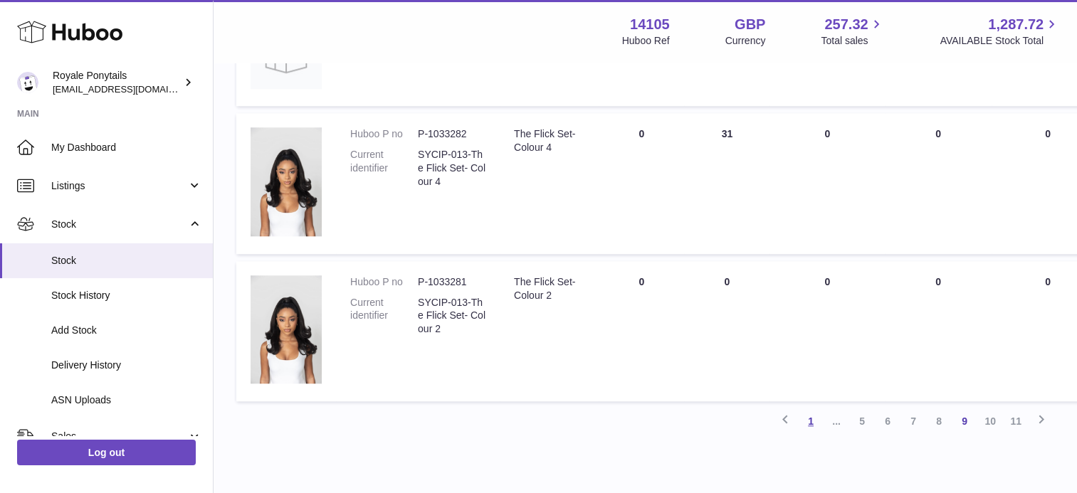
scroll to position [1375, 0]
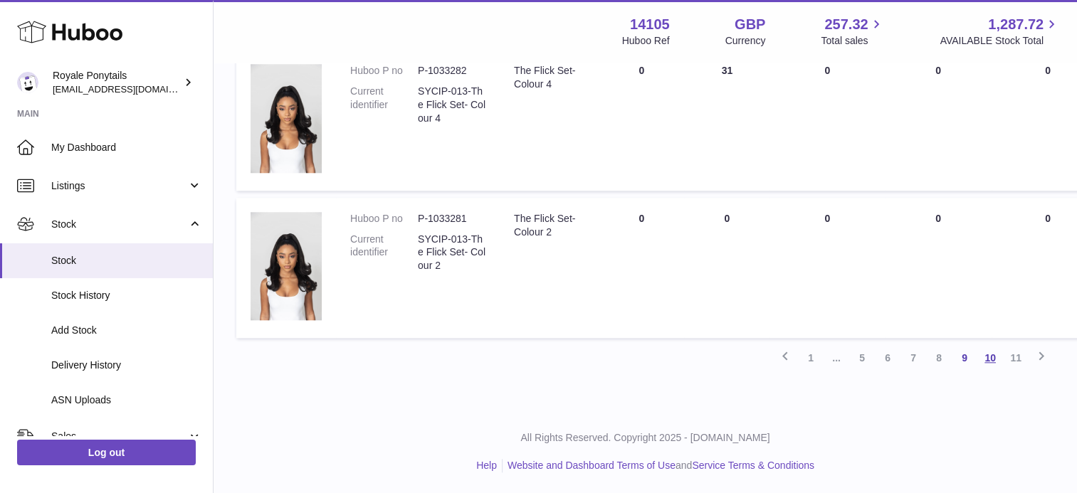
click at [997, 359] on link "10" at bounding box center [990, 358] width 26 height 26
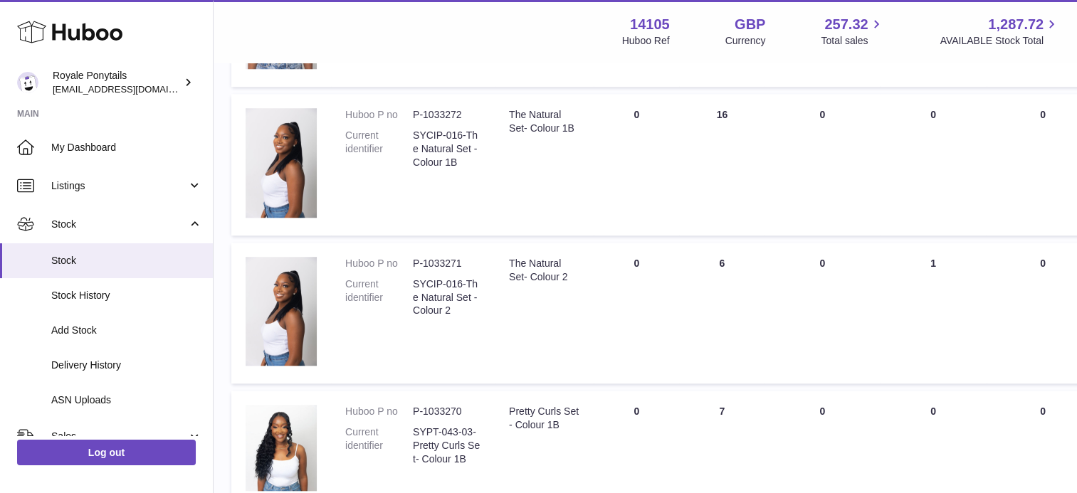
scroll to position [1222, 5]
drag, startPoint x: 464, startPoint y: 136, endPoint x: 416, endPoint y: 139, distance: 48.5
click at [416, 139] on dd "SYCIP-016-The Natural Set - Colour 1B" at bounding box center [447, 149] width 68 height 41
copy dd "SYCIP-016-"
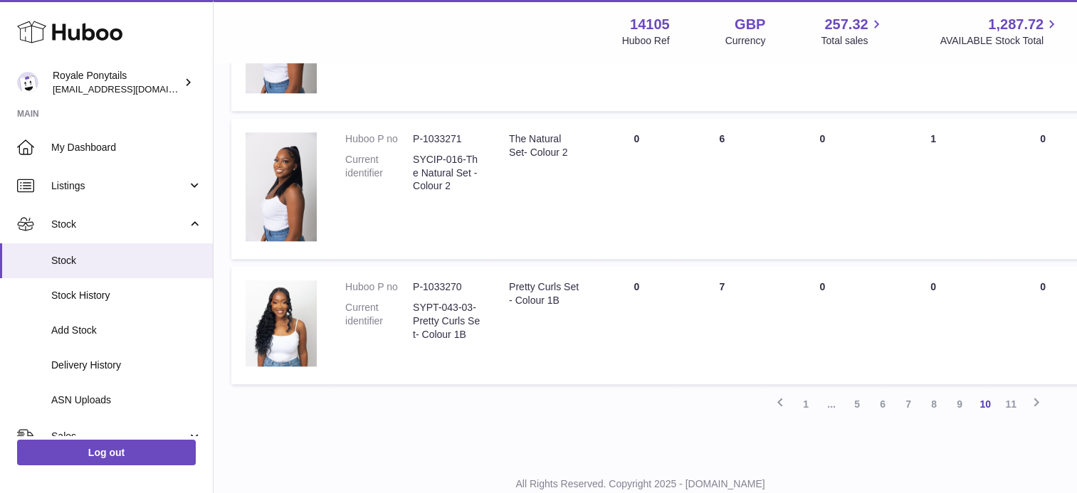
scroll to position [1351, 5]
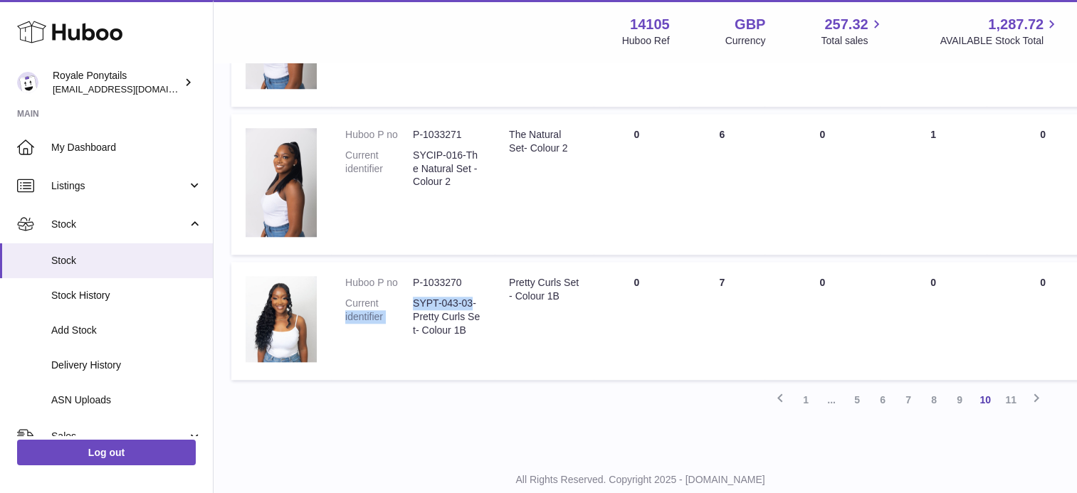
drag, startPoint x: 472, startPoint y: 304, endPoint x: 411, endPoint y: 307, distance: 62.0
click at [411, 307] on dl "Huboo P no P-1033270 Current identifier SYPT-043-03- Pretty Curls Set- Colour 1B" at bounding box center [412, 310] width 135 height 68
click at [411, 307] on dt "Current identifier" at bounding box center [379, 317] width 68 height 41
click at [413, 303] on dd "SYPT-043-03- Pretty Curls Set- Colour 1B" at bounding box center [447, 317] width 68 height 41
drag, startPoint x: 413, startPoint y: 303, endPoint x: 470, endPoint y: 299, distance: 57.1
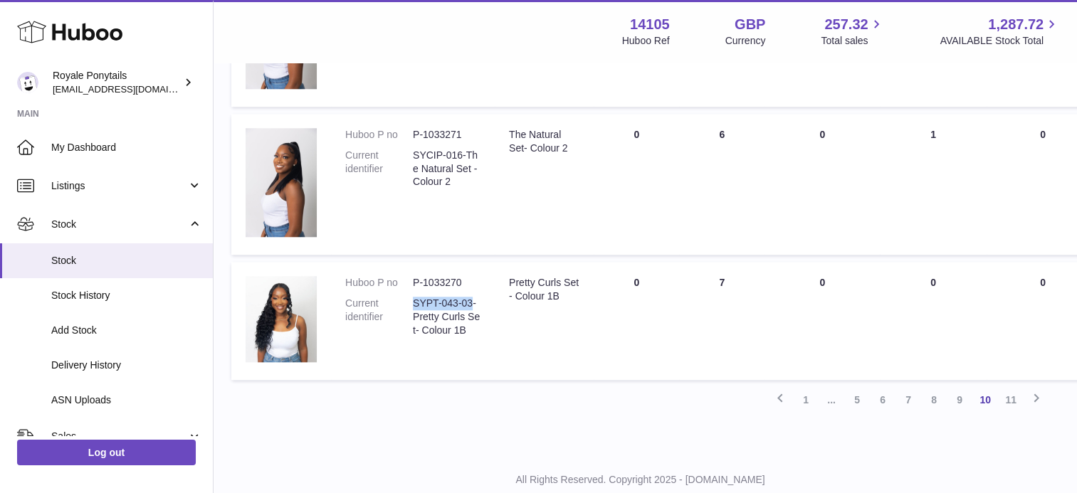
click at [470, 299] on dd "SYPT-043-03- Pretty Curls Set- Colour 1B" at bounding box center [447, 317] width 68 height 41
copy dd "SYPT-043-03"
click at [1005, 398] on link "11" at bounding box center [1011, 400] width 26 height 26
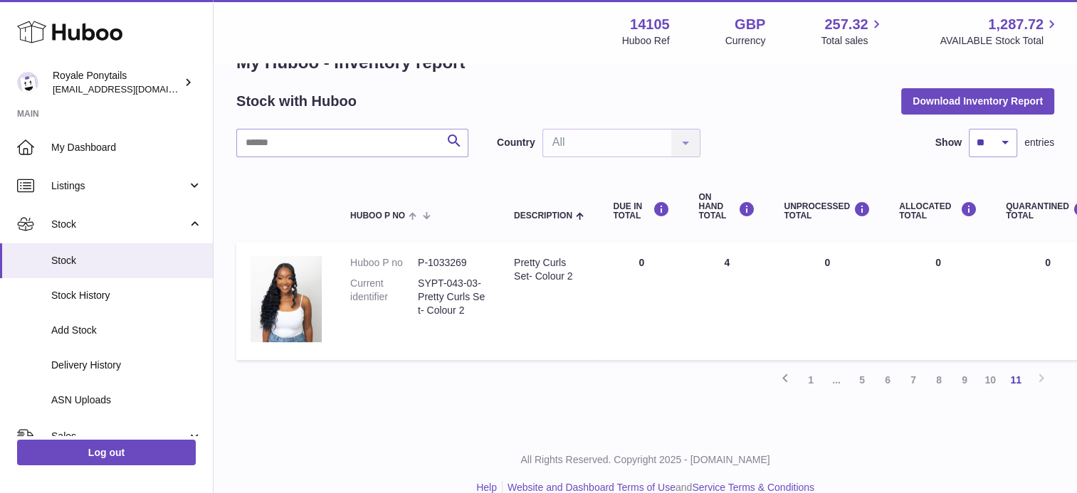
scroll to position [63, 0]
